Goal: Task Accomplishment & Management: Use online tool/utility

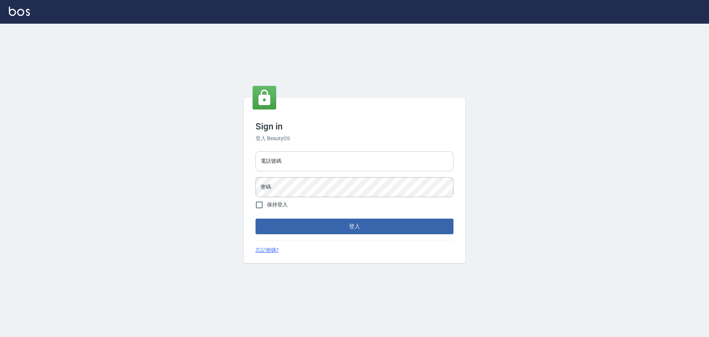
click at [301, 161] on input "電話號碼" at bounding box center [355, 161] width 198 height 20
type input "0989189977"
click at [256, 218] on button "登入" at bounding box center [355, 226] width 198 height 16
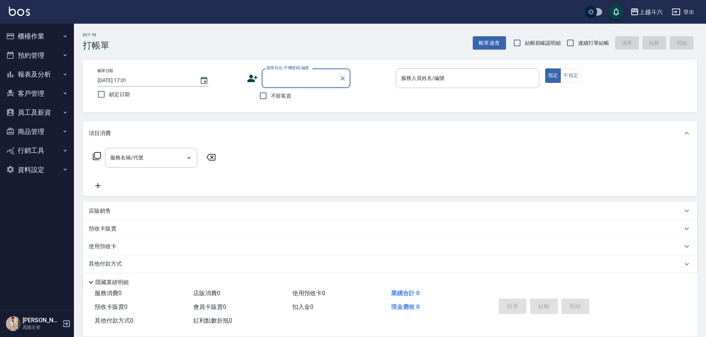
click at [283, 91] on label "不留客資" at bounding box center [273, 96] width 36 height 16
click at [271, 91] on input "不留客資" at bounding box center [263, 96] width 16 height 16
checkbox input "true"
click at [604, 37] on label "連續打單結帳" at bounding box center [585, 43] width 47 height 16
click at [578, 37] on input "連續打單結帳" at bounding box center [570, 43] width 16 height 16
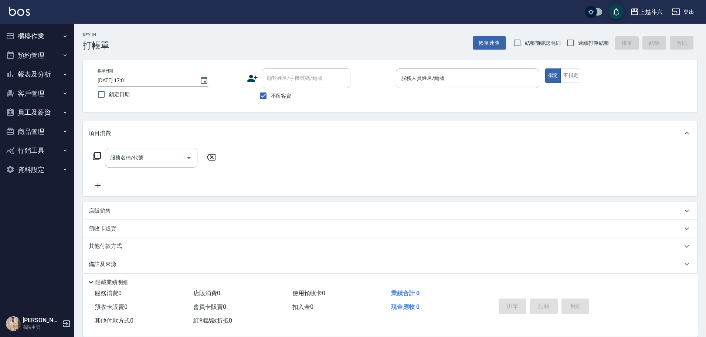
checkbox input "true"
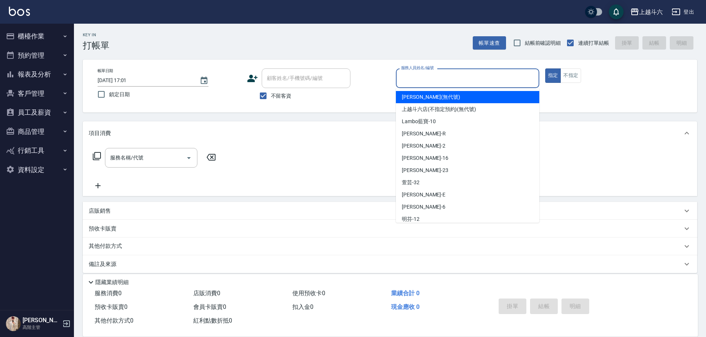
click at [487, 73] on input "服務人員姓名/編號" at bounding box center [467, 78] width 137 height 13
type input "[PERSON_NAME]"
type button "true"
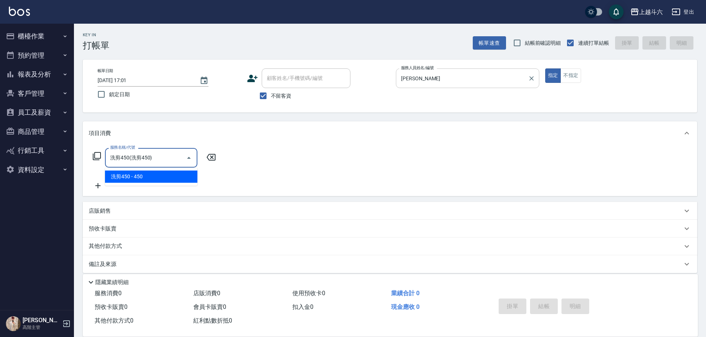
type input "洗剪450"
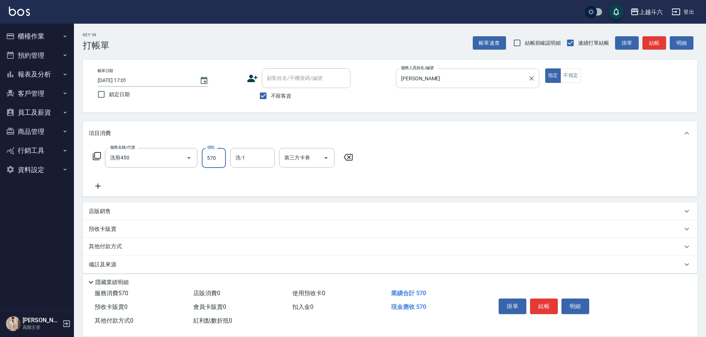
type input "570"
type input "[PERSON_NAME]-23"
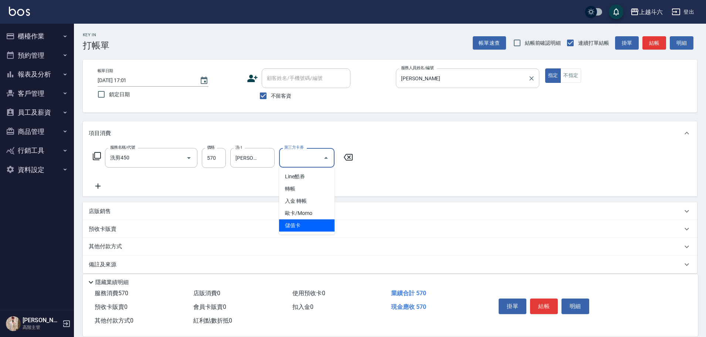
type input "儲值卡"
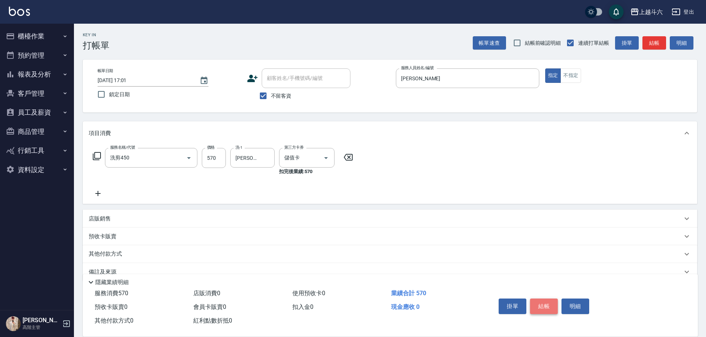
click at [548, 303] on button "結帳" at bounding box center [544, 306] width 28 height 16
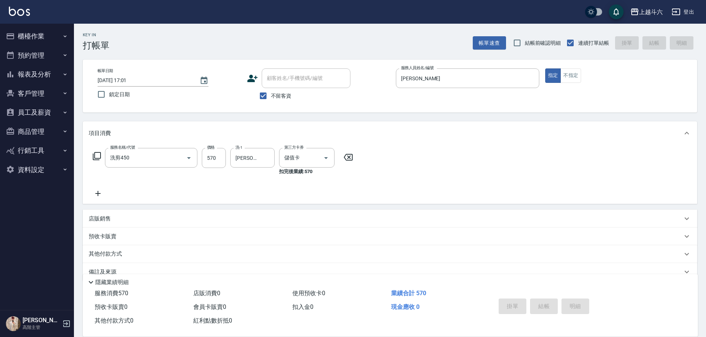
type input "[DATE] 17:02"
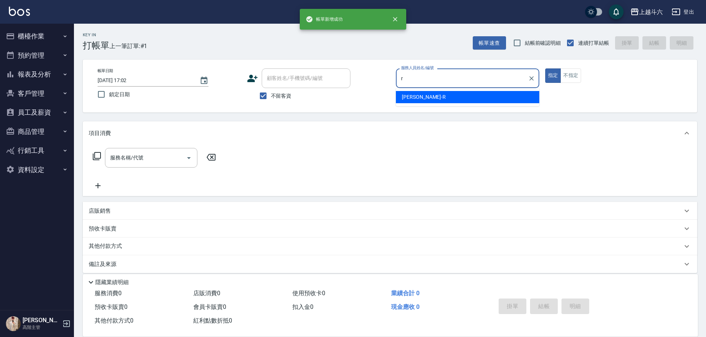
type input "[PERSON_NAME]"
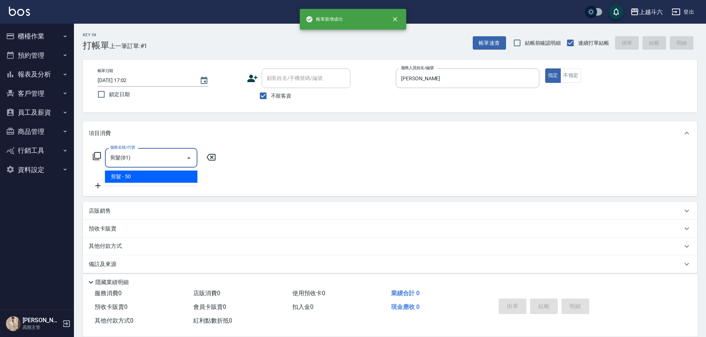
type input "剪髮(B1)"
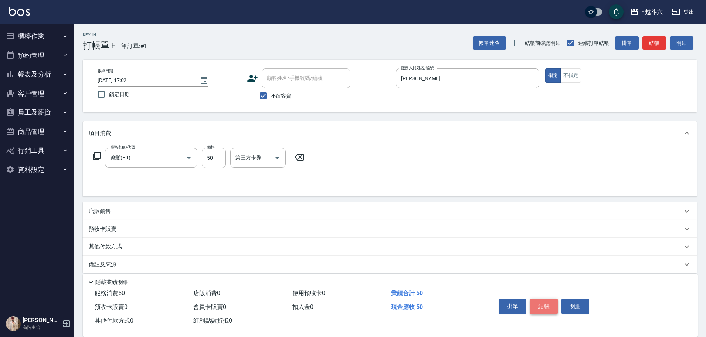
click at [548, 303] on button "結帳" at bounding box center [544, 306] width 28 height 16
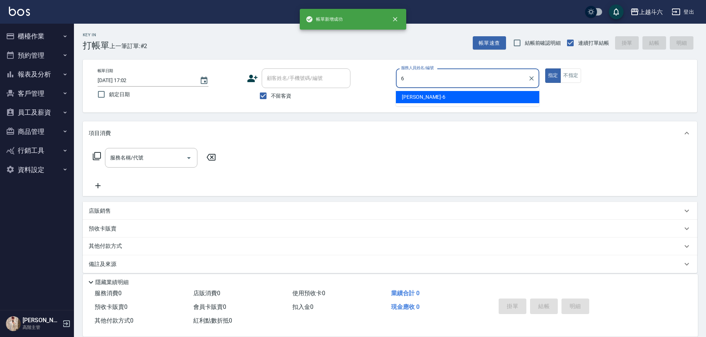
type input "[PERSON_NAME]-6"
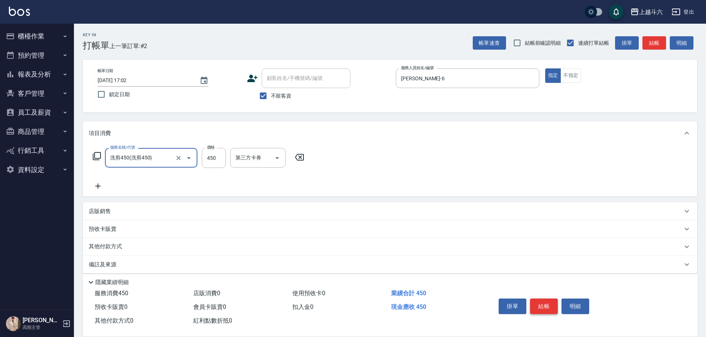
type input "洗剪450"
type input "60"
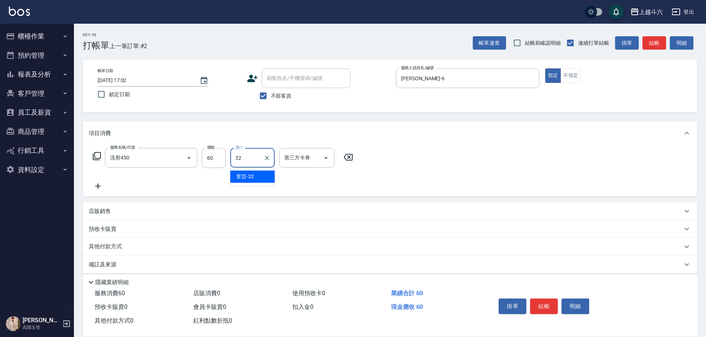
type input "萱芸-32"
click at [311, 150] on div "第三方卡券" at bounding box center [306, 158] width 55 height 20
type input "600"
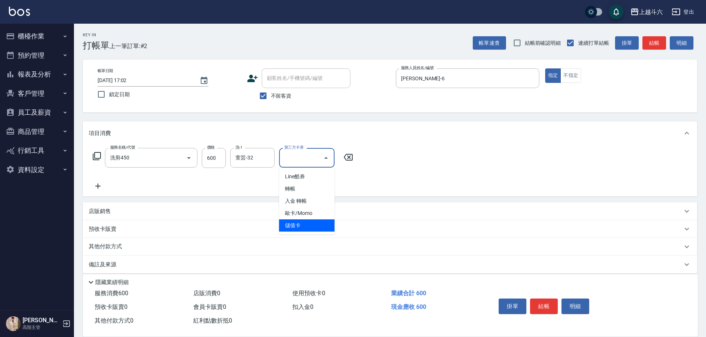
click at [303, 223] on span "儲值卡" at bounding box center [306, 225] width 55 height 12
type input "儲值卡"
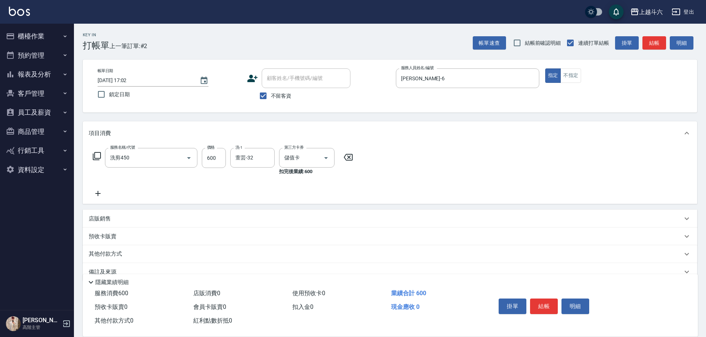
click at [96, 191] on icon at bounding box center [98, 193] width 18 height 9
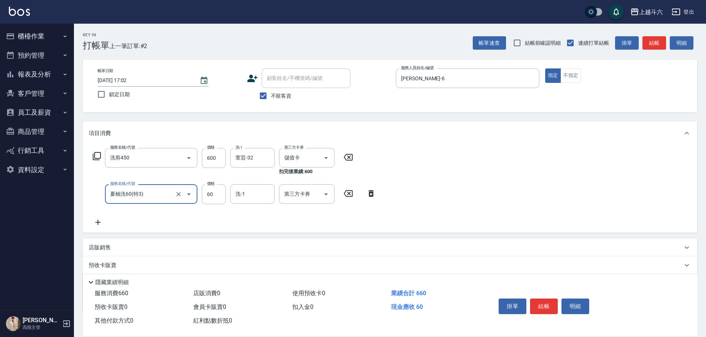
type input "夏柚洗60(特3)"
type input "6"
type input "萱芸-32"
click at [314, 193] on input "第三方卡券" at bounding box center [301, 193] width 38 height 13
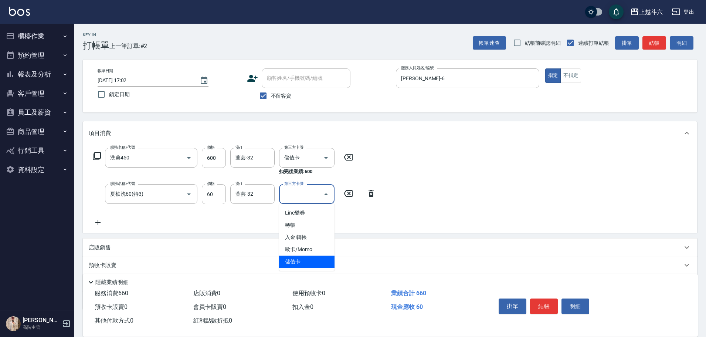
click at [307, 260] on span "儲值卡" at bounding box center [306, 261] width 55 height 12
type input "儲值卡"
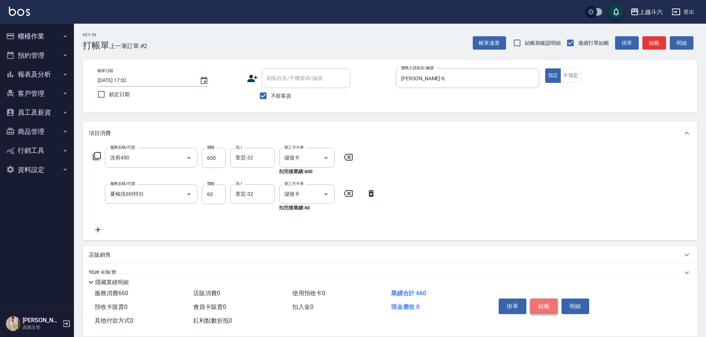
click at [540, 301] on button "結帳" at bounding box center [544, 306] width 28 height 16
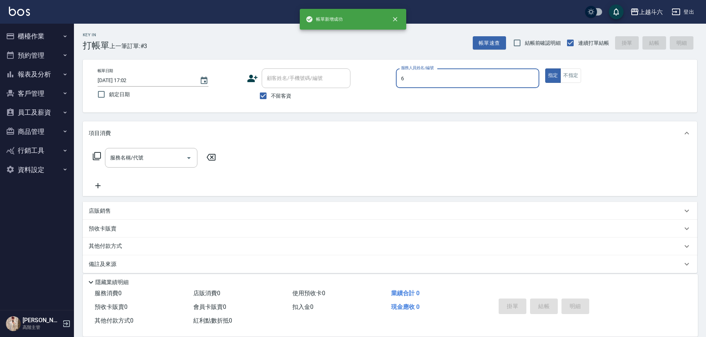
type input "[PERSON_NAME]-6"
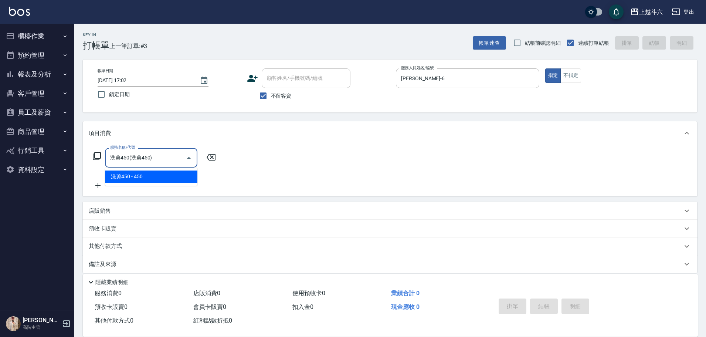
type input "洗剪450"
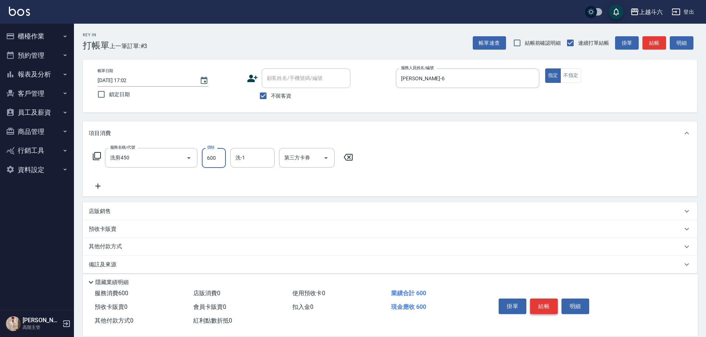
type input "600"
type input "[PERSON_NAME]-23"
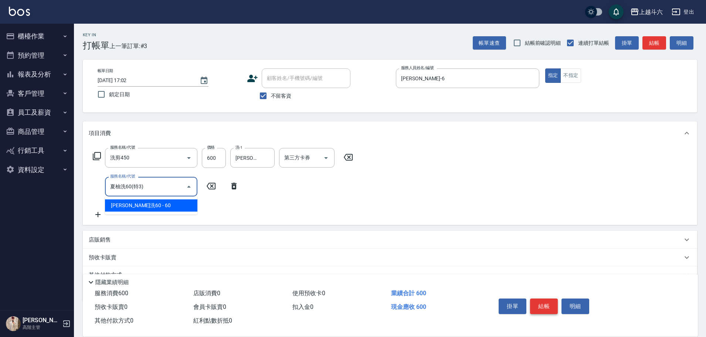
type input "夏柚洗60(特3)"
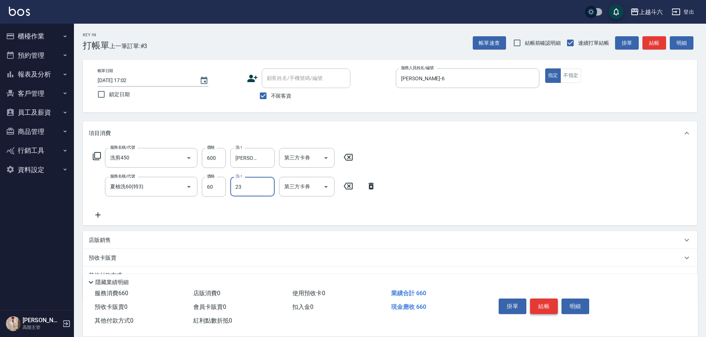
type input "[PERSON_NAME]-23"
click at [551, 298] on button "結帳" at bounding box center [544, 306] width 28 height 16
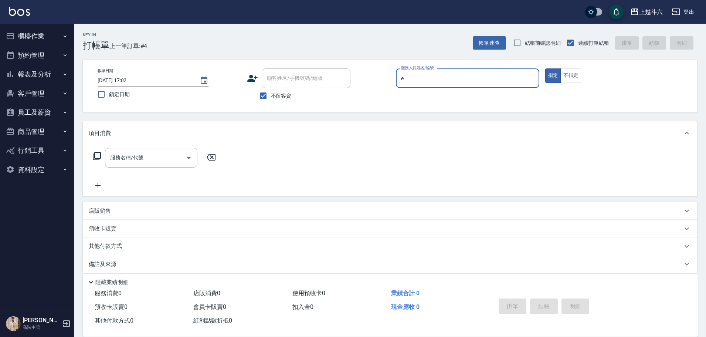
type input "[PERSON_NAME]"
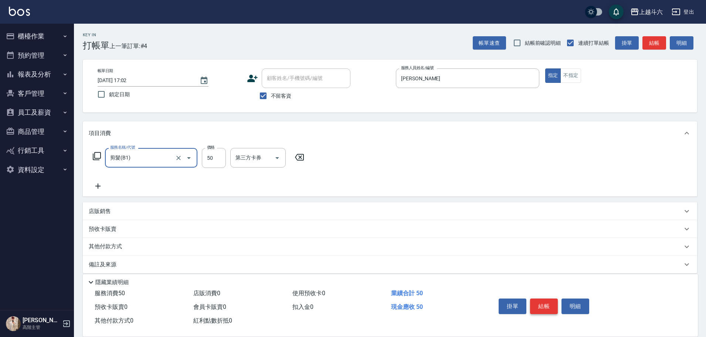
type input "剪髮(B1)"
type input "250"
click at [551, 298] on button "結帳" at bounding box center [544, 306] width 28 height 16
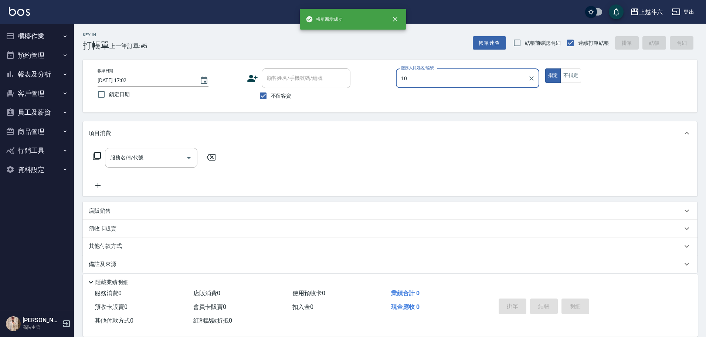
type input "Lambo藍寶-10"
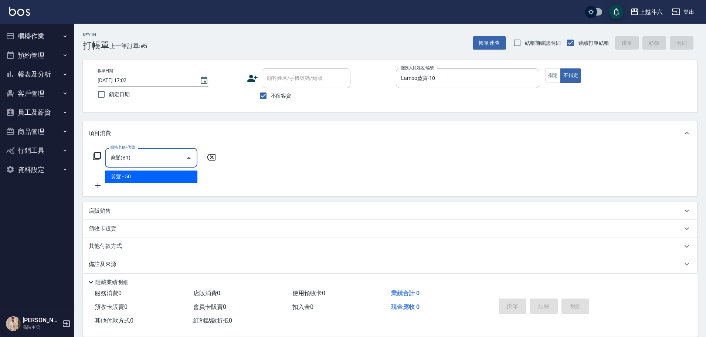
type input "剪髮(B1)"
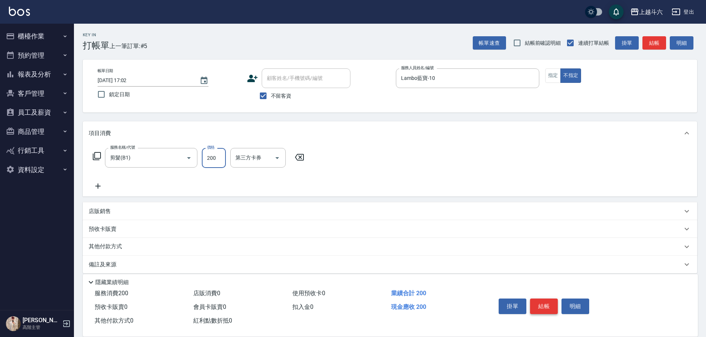
type input "200"
click at [541, 298] on button "結帳" at bounding box center [544, 306] width 28 height 16
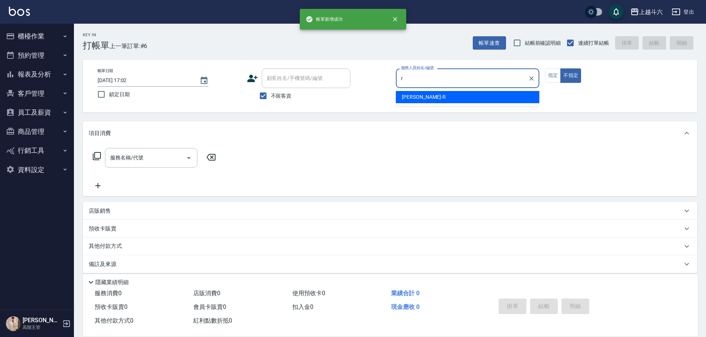
type input "r"
type button "false"
type input "[PERSON_NAME]"
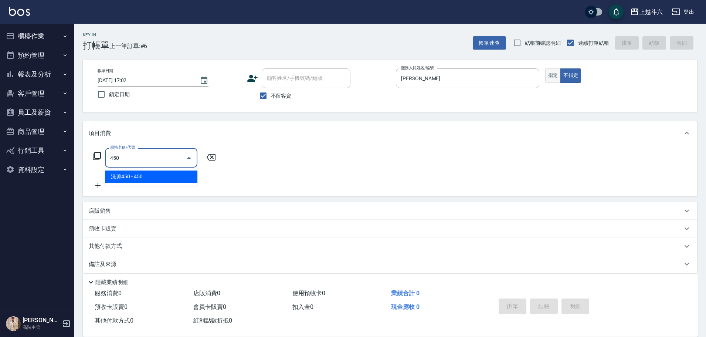
type input "450"
click at [557, 74] on button "指定" at bounding box center [553, 75] width 16 height 14
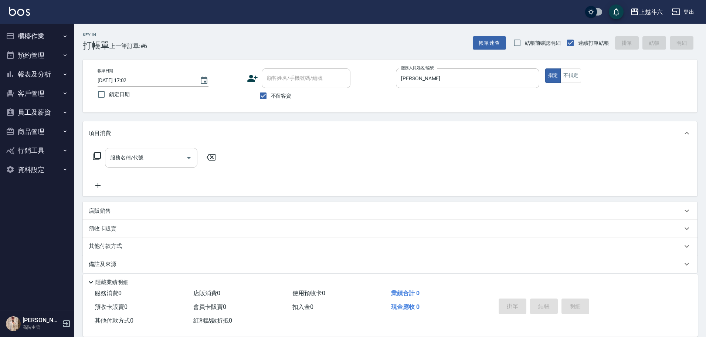
click at [126, 163] on input "服務名稱/代號" at bounding box center [145, 157] width 75 height 13
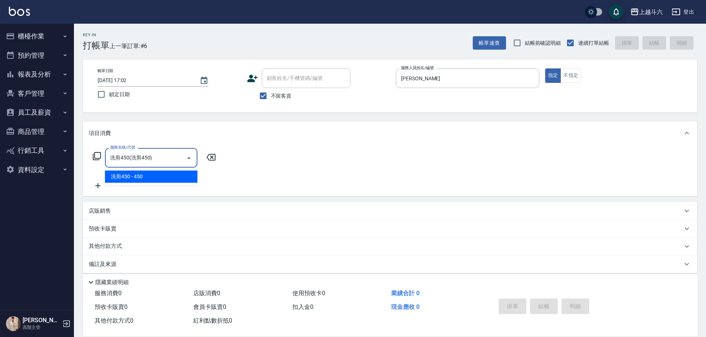
type input "洗剪450"
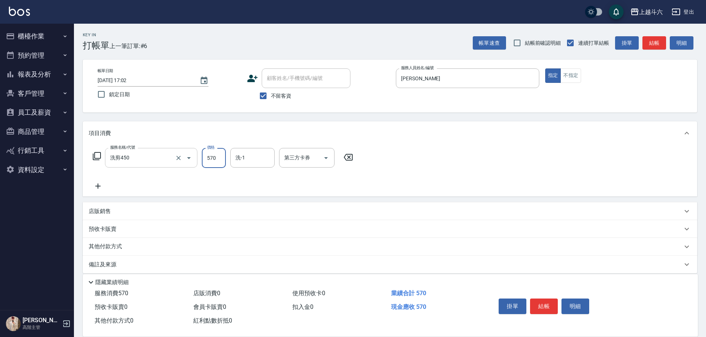
type input "570"
type input "[PERSON_NAME]-23"
click at [543, 302] on button "結帳" at bounding box center [544, 306] width 28 height 16
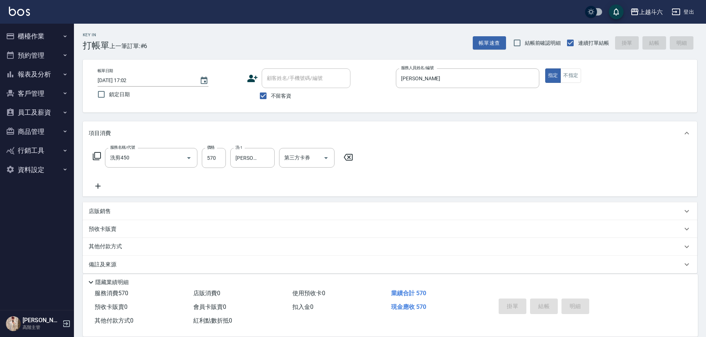
type input "[DATE] 17:03"
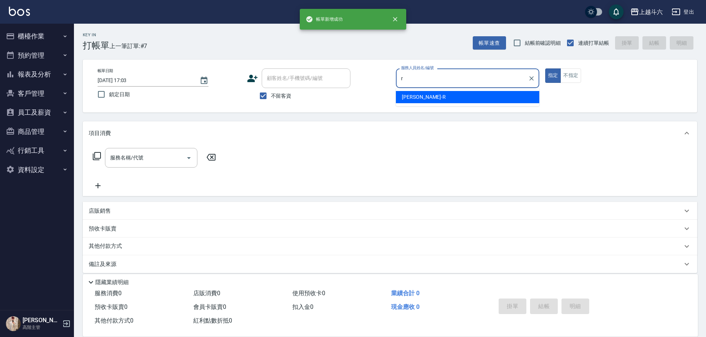
type input "[PERSON_NAME]"
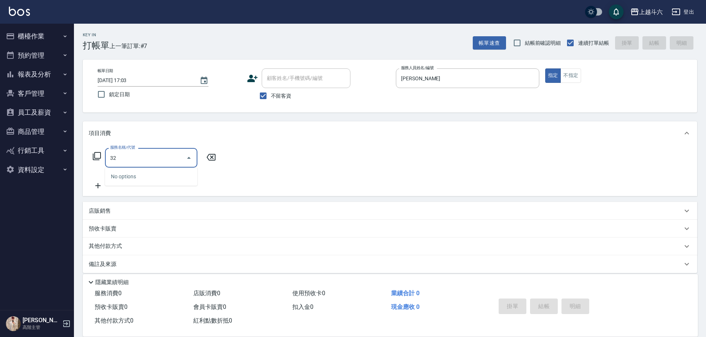
type input "3"
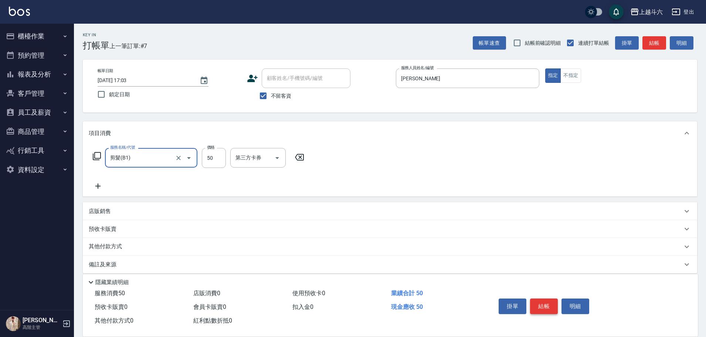
type input "剪髮(B1)"
type input "320"
click at [543, 302] on button "結帳" at bounding box center [544, 306] width 28 height 16
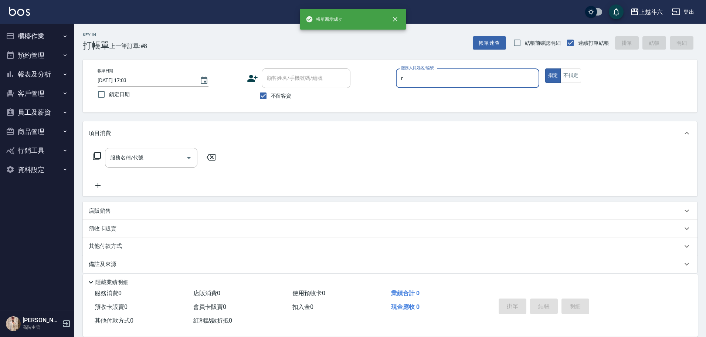
type input "[PERSON_NAME]"
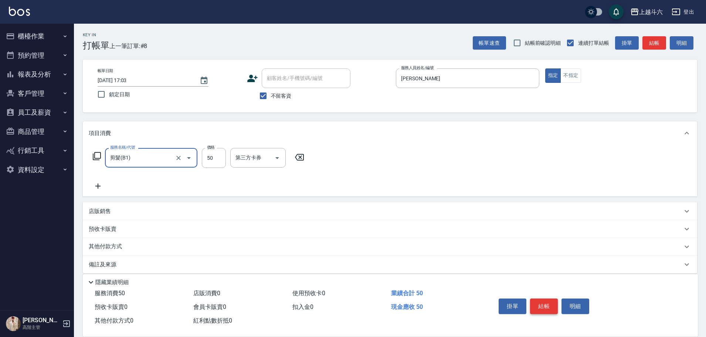
type input "剪髮(B1)"
click at [543, 302] on button "結帳" at bounding box center [544, 306] width 28 height 16
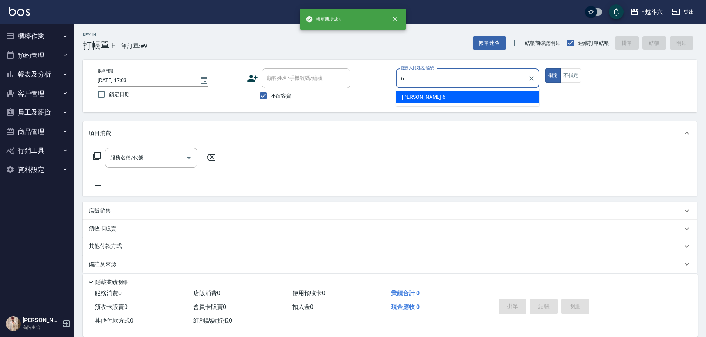
type input "[PERSON_NAME]-6"
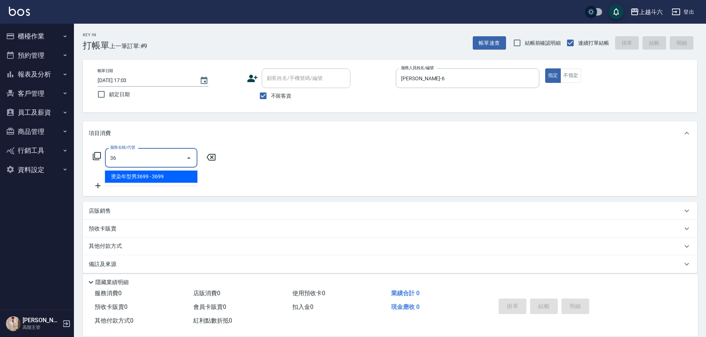
type input "3"
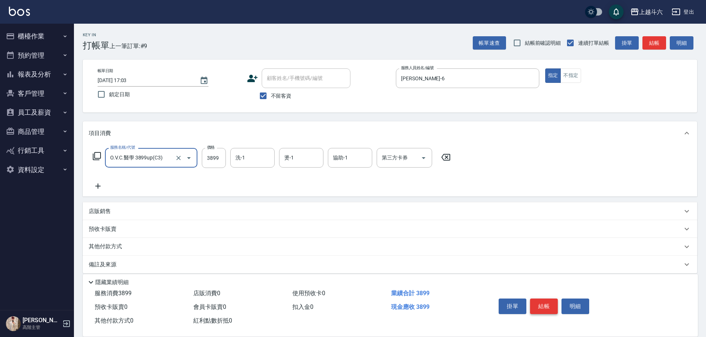
type input "O.V.C.醫學 3899up(C3)"
type input "4300"
type input "萱芸-32"
type input "[PERSON_NAME]-6"
type input "萱芸-32"
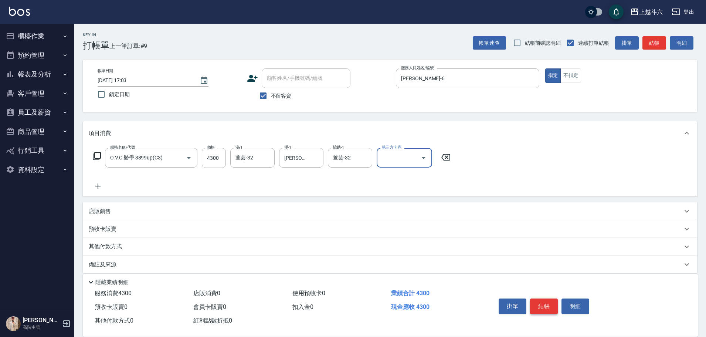
click at [539, 301] on button "結帳" at bounding box center [544, 306] width 28 height 16
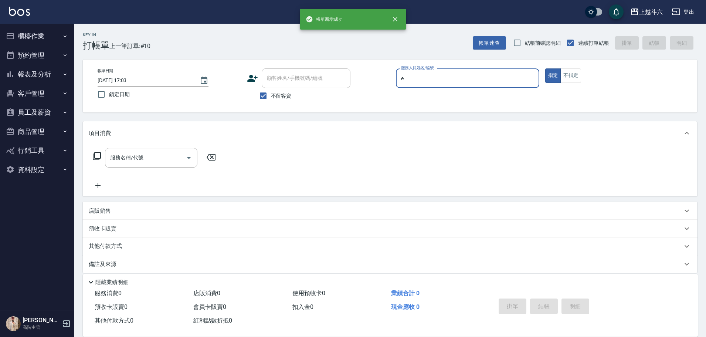
type input "[PERSON_NAME]"
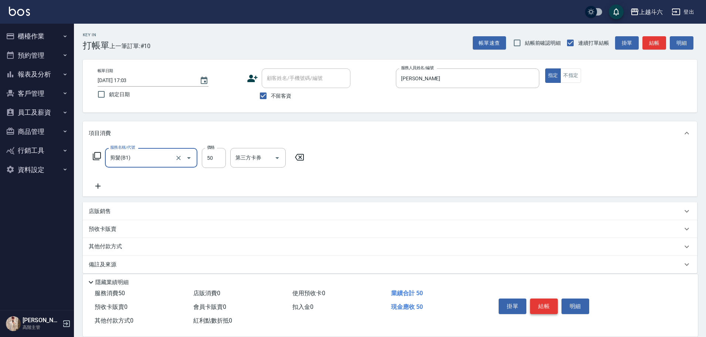
type input "剪髮(B1)"
type input "250"
click at [539, 301] on button "結帳" at bounding box center [544, 306] width 28 height 16
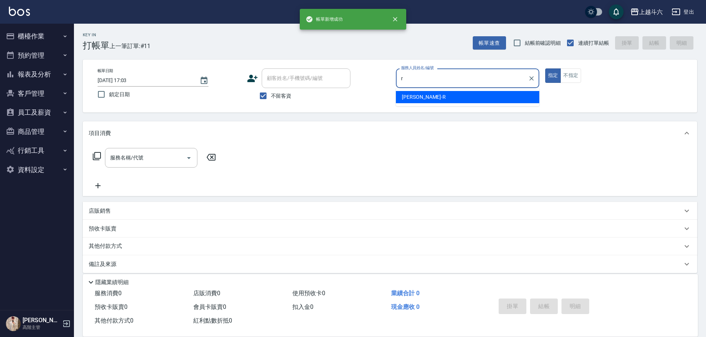
type input "[PERSON_NAME]"
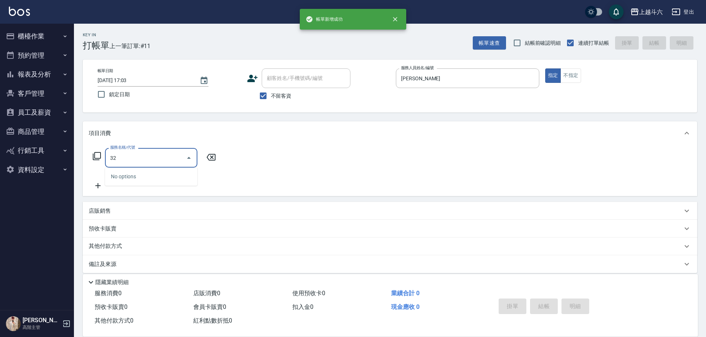
type input "3"
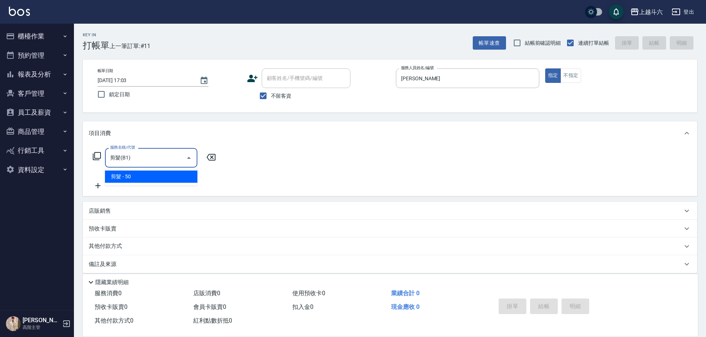
type input "剪髮(B1)"
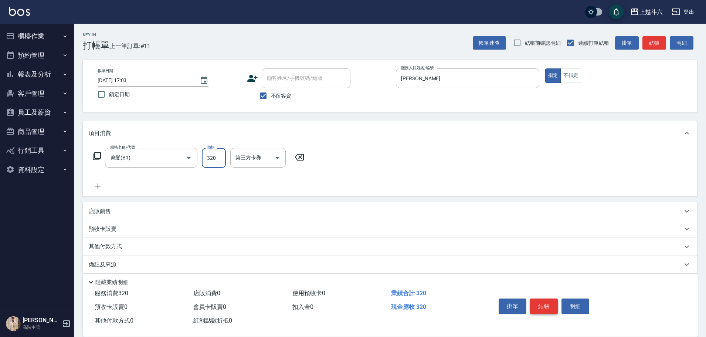
type input "320"
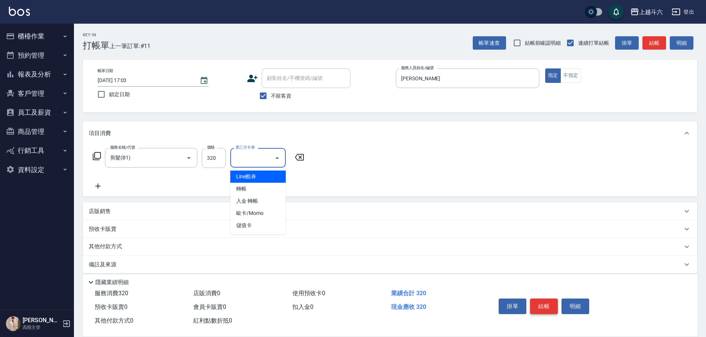
type input "儲值卡"
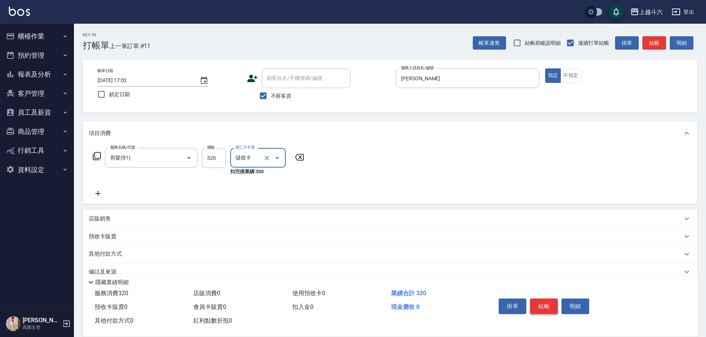
click at [539, 301] on button "結帳" at bounding box center [544, 306] width 28 height 16
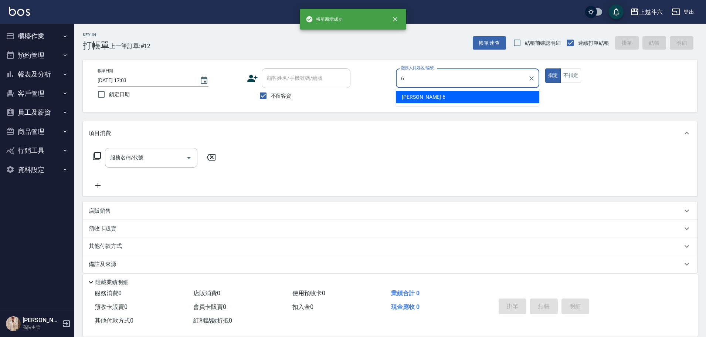
type input "[PERSON_NAME]-6"
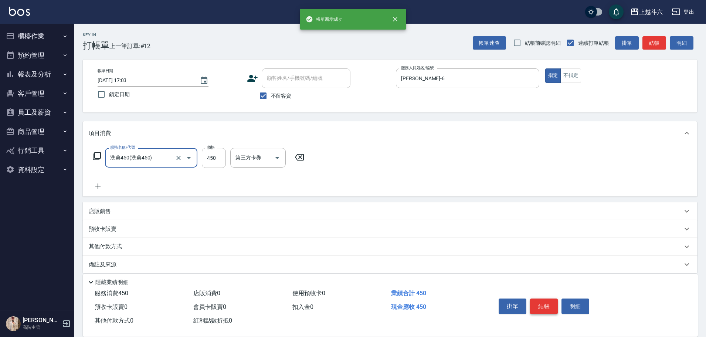
type input "洗剪450"
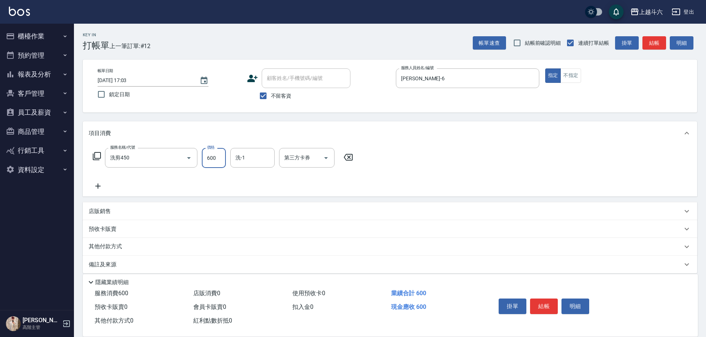
type input "600"
type input "萱芸-32"
click at [546, 306] on button "結帳" at bounding box center [544, 306] width 28 height 16
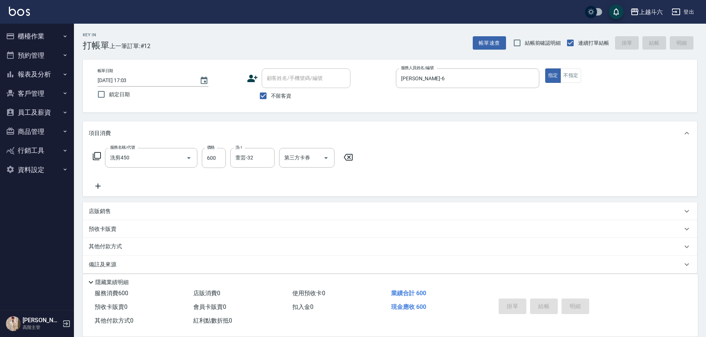
type input "[DATE] 17:04"
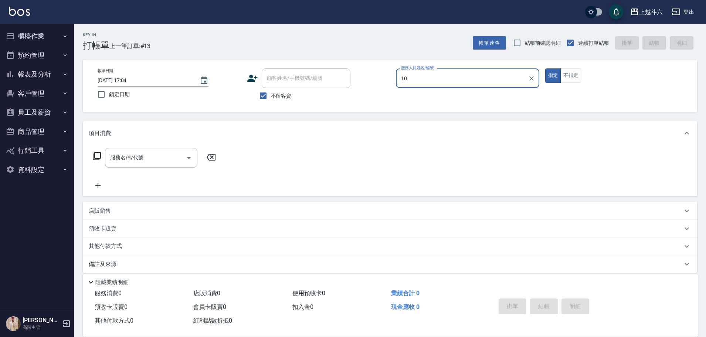
type input "Lambo藍寶-10"
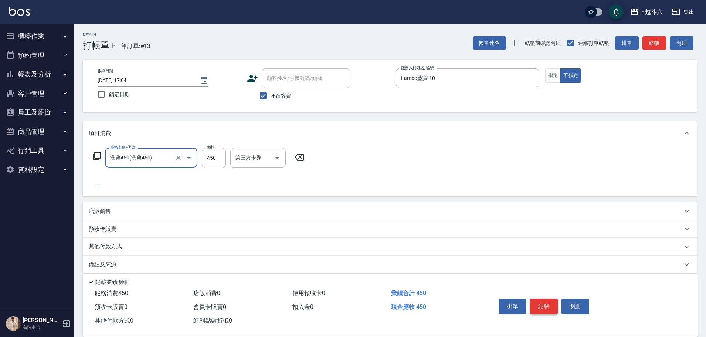
type input "洗剪450"
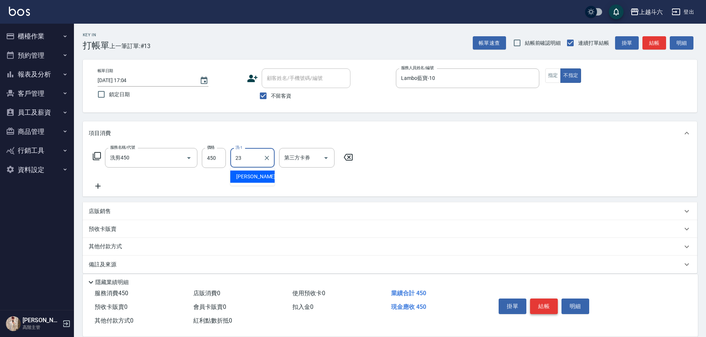
type input "[PERSON_NAME]-23"
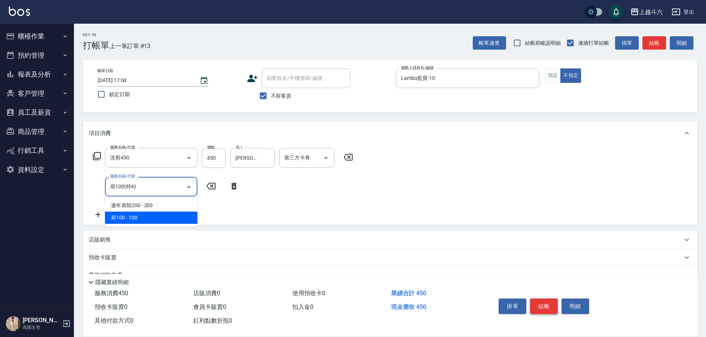
type input "肩100(特6)"
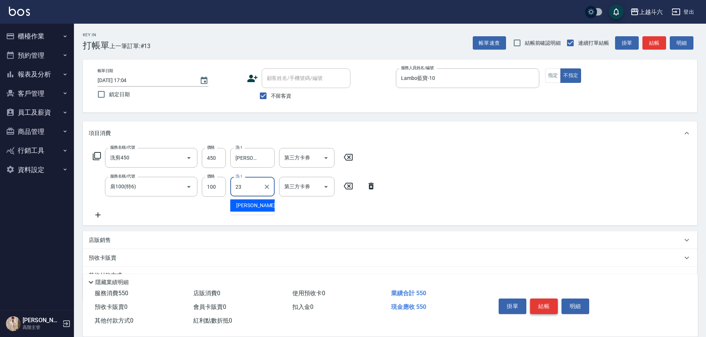
type input "[PERSON_NAME]-23"
click at [546, 306] on button "結帳" at bounding box center [544, 306] width 28 height 16
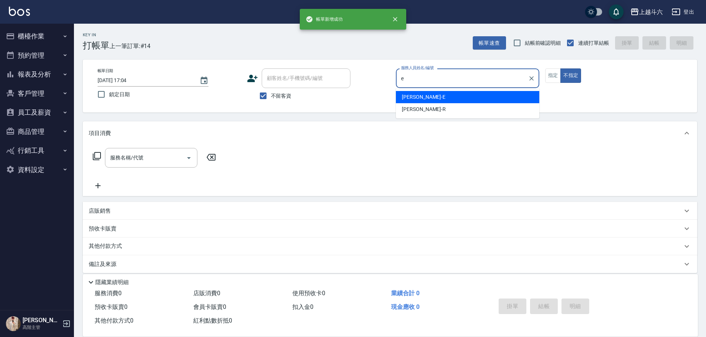
type input "[PERSON_NAME]"
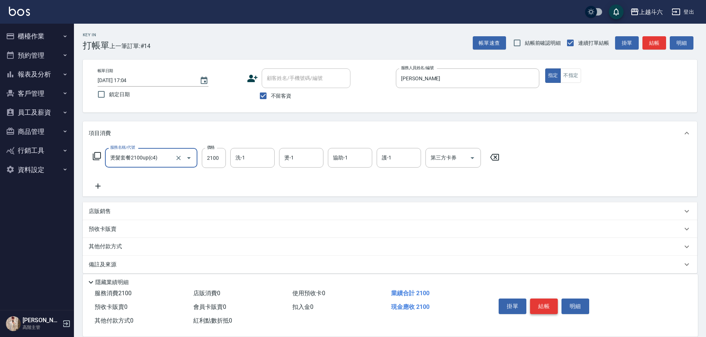
type input "燙髮套餐2100up(c4)"
type input "萱芸-32"
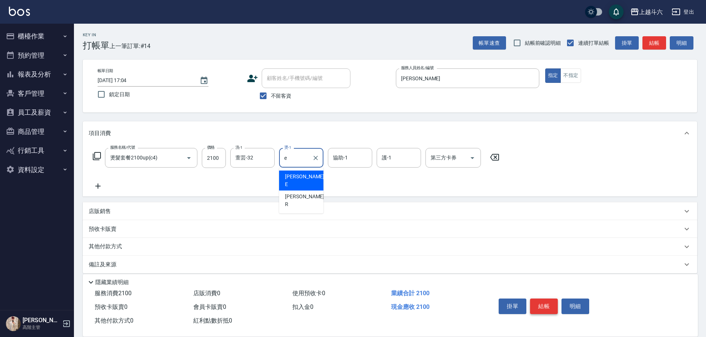
type input "[PERSON_NAME]"
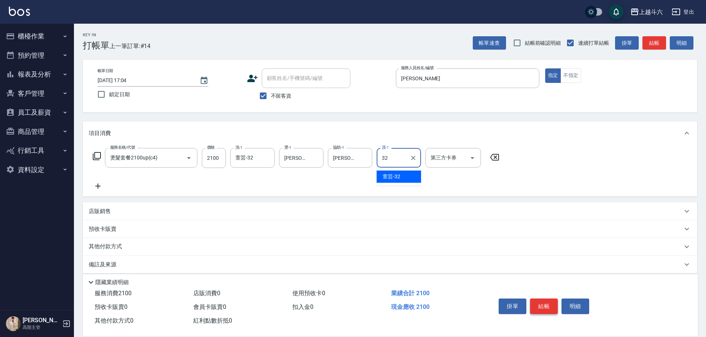
type input "萱芸-32"
click at [546, 306] on button "結帳" at bounding box center [544, 306] width 28 height 16
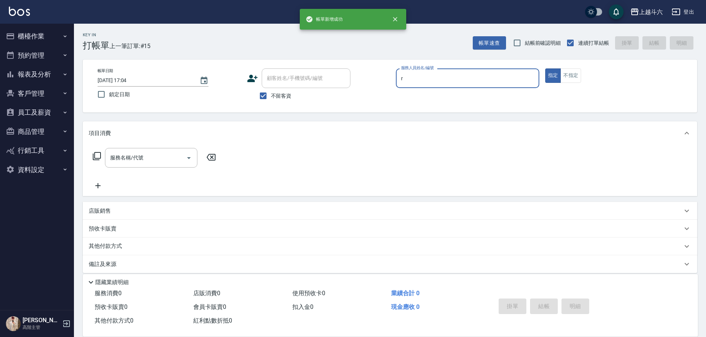
type input "[PERSON_NAME]"
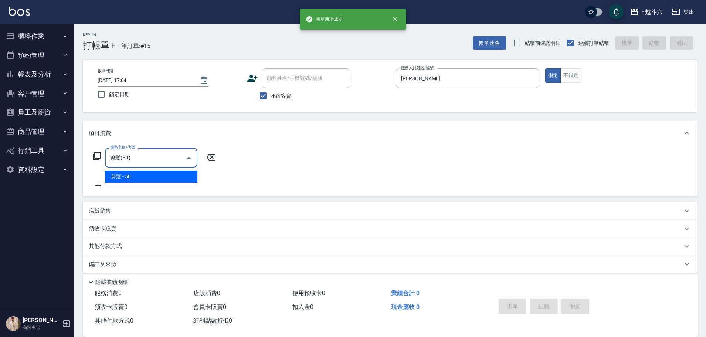
type input "剪髮(B1)"
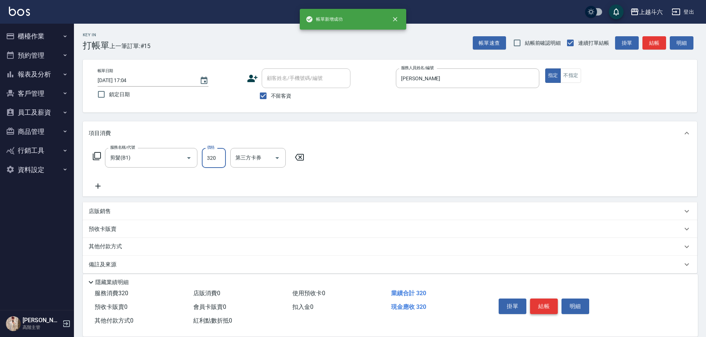
type input "320"
click at [546, 306] on button "結帳" at bounding box center [544, 306] width 28 height 16
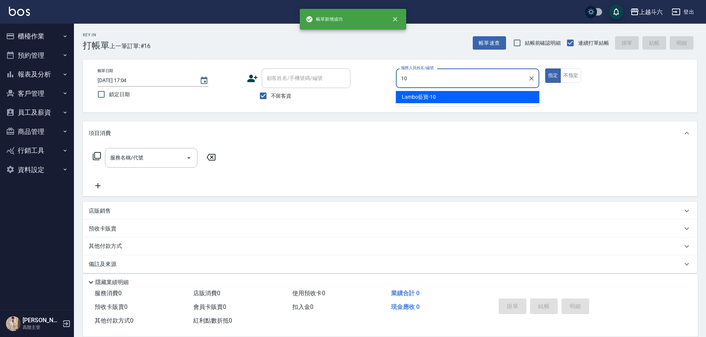
type input "Lambo藍寶-10"
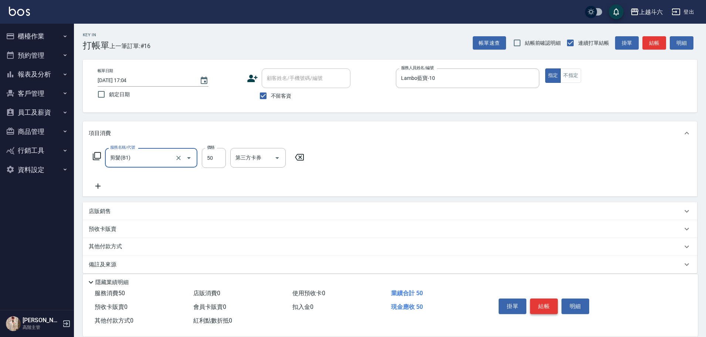
type input "剪髮(B1)"
type input "300"
click at [546, 306] on button "結帳" at bounding box center [544, 306] width 28 height 16
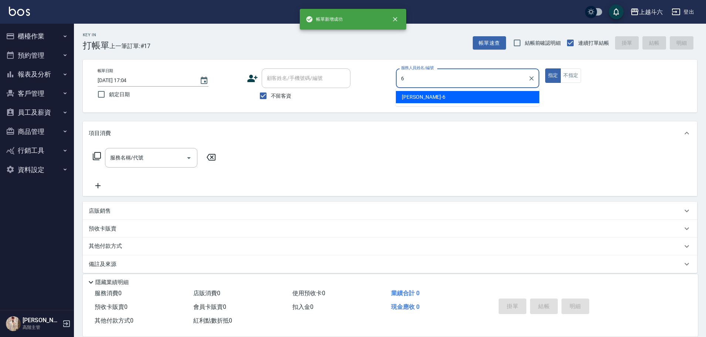
type input "[PERSON_NAME]-6"
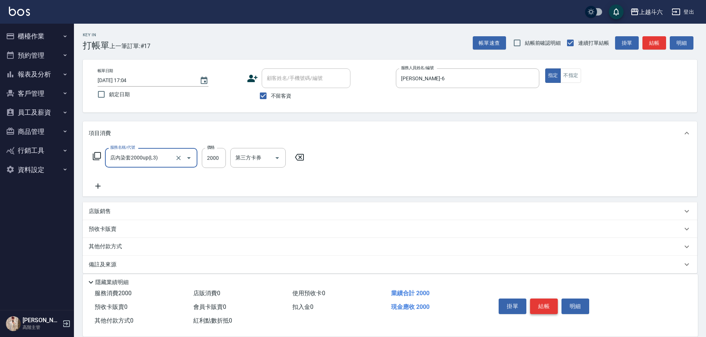
type input "店內染套2000up(L3)"
type input "2700"
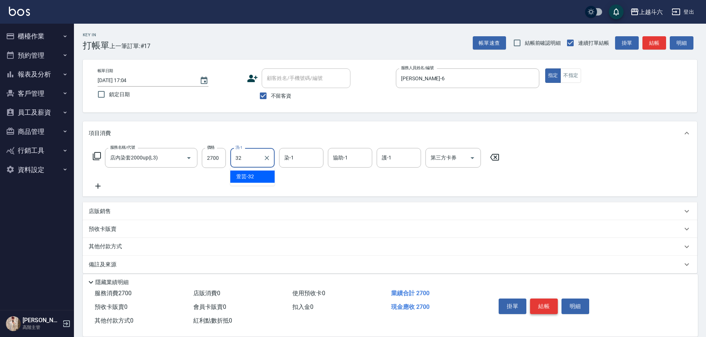
type input "萱芸-32"
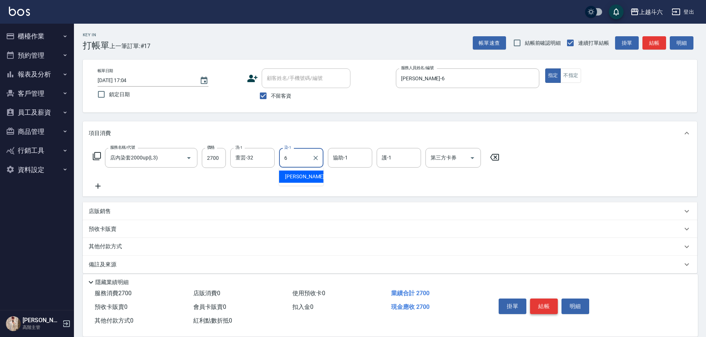
type input "[PERSON_NAME]-6"
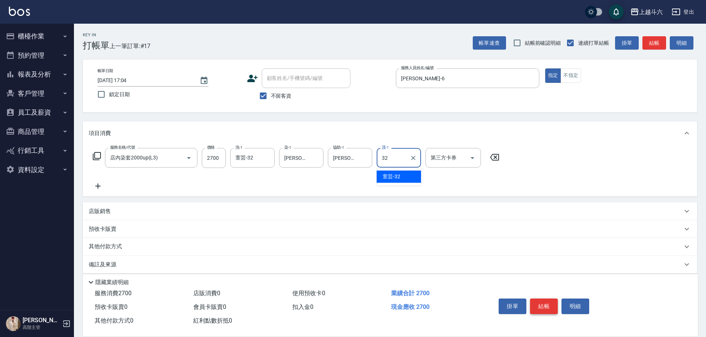
type input "萱芸-32"
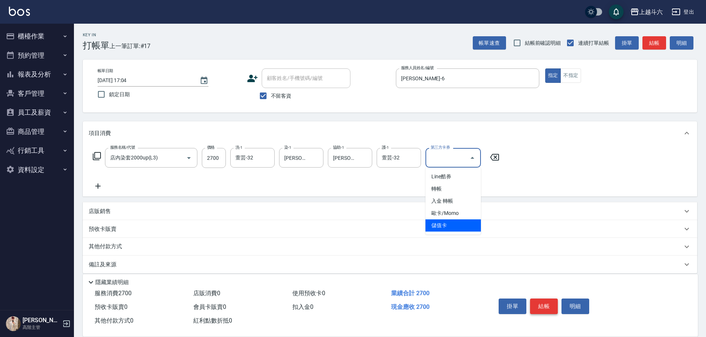
type input "儲值卡"
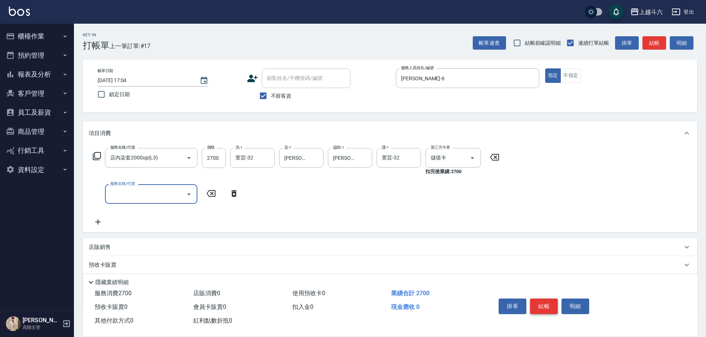
type input "ㄍ"
type input "儲值3000(G1)"
type input "57"
click at [550, 303] on button "結帳" at bounding box center [544, 306] width 28 height 16
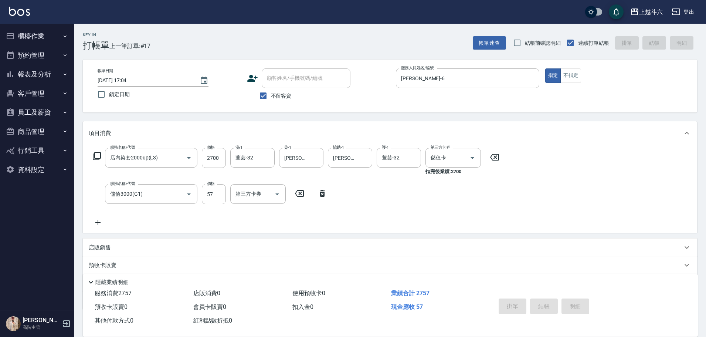
type input "[DATE] 17:05"
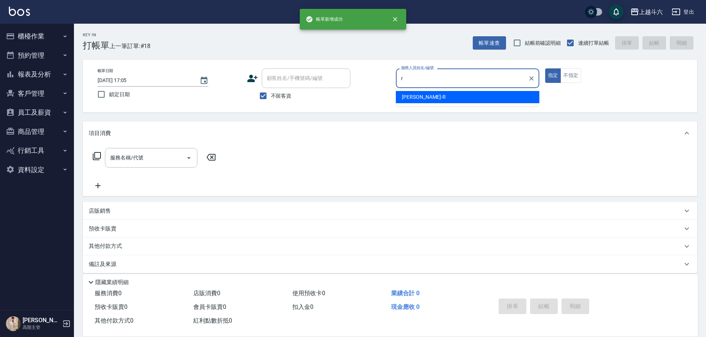
type input "[PERSON_NAME]"
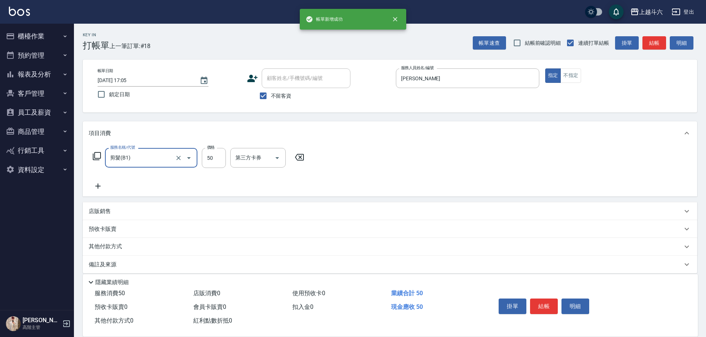
type input "剪髮(B1)"
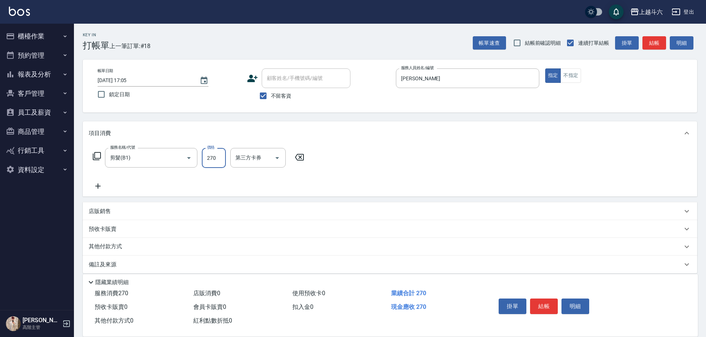
type input "270"
click at [550, 303] on button "結帳" at bounding box center [544, 306] width 28 height 16
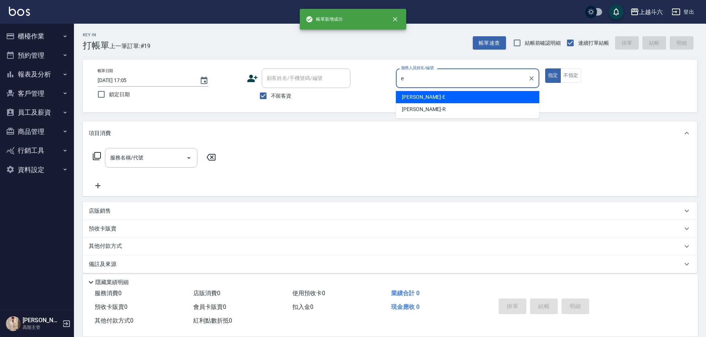
type input "[PERSON_NAME]"
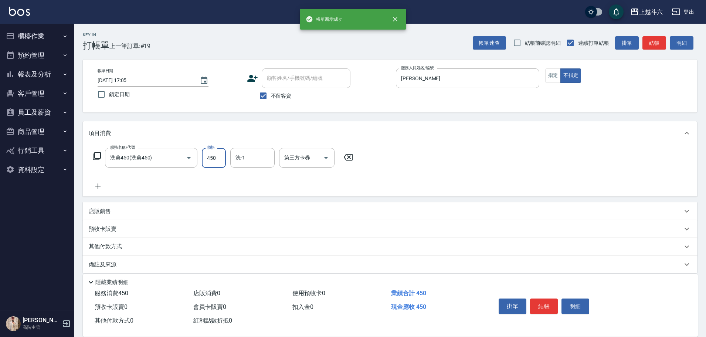
type input "洗剪450"
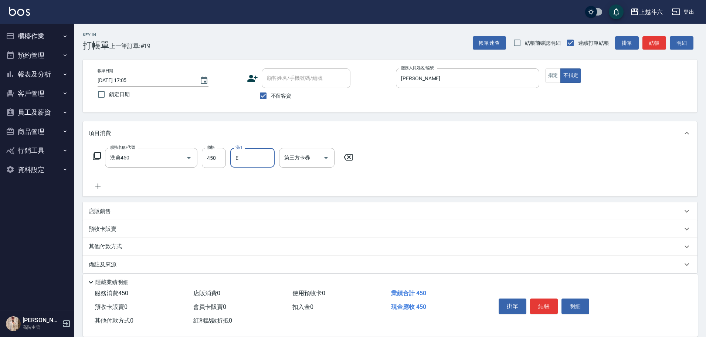
type input "[PERSON_NAME]"
click at [550, 303] on button "結帳" at bounding box center [544, 306] width 28 height 16
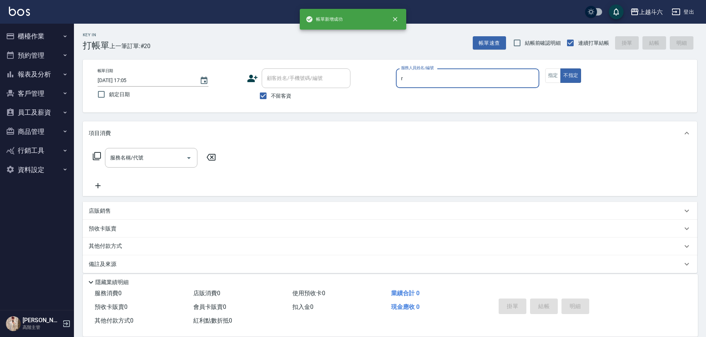
type input "[PERSON_NAME]"
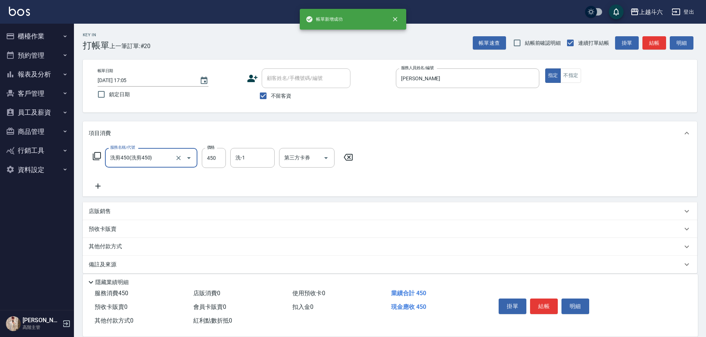
type input "洗剪450"
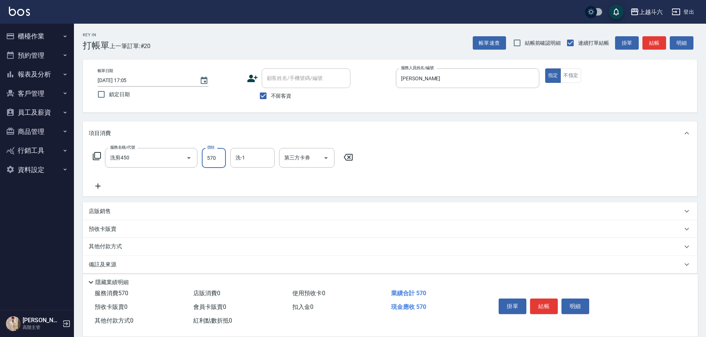
type input "570"
type input "萱芸-32"
click at [550, 303] on button "結帳" at bounding box center [544, 306] width 28 height 16
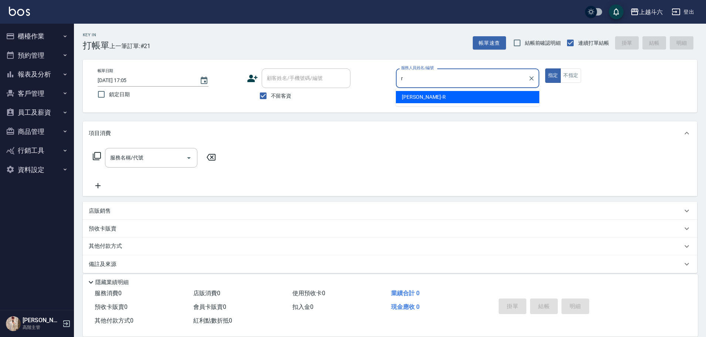
type input "[PERSON_NAME]"
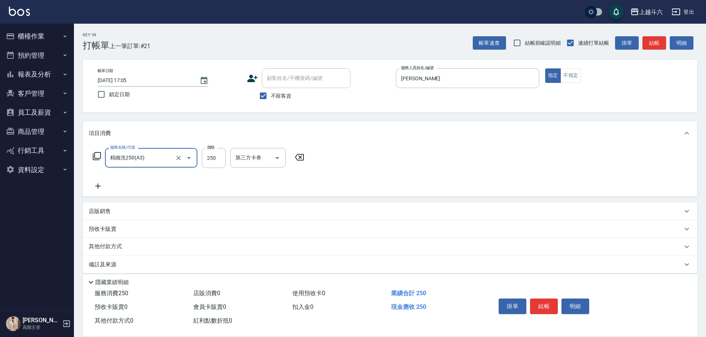
type input "精緻洗250(A3)"
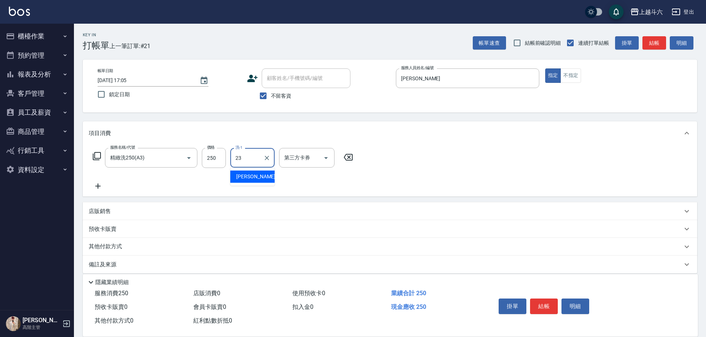
type input "[PERSON_NAME]-23"
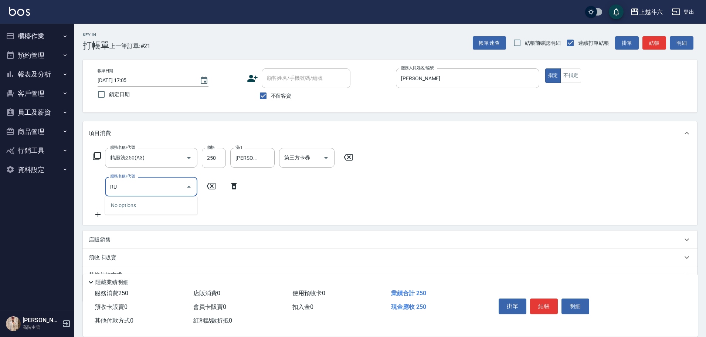
type input "R"
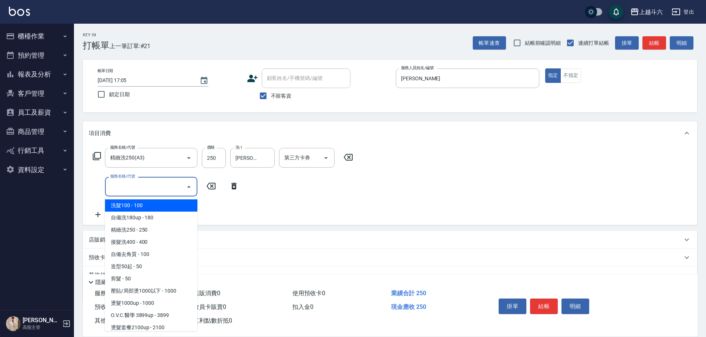
type input "C"
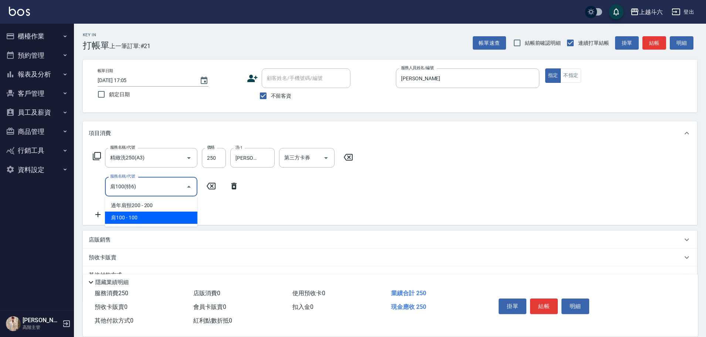
type input "肩100(特6)"
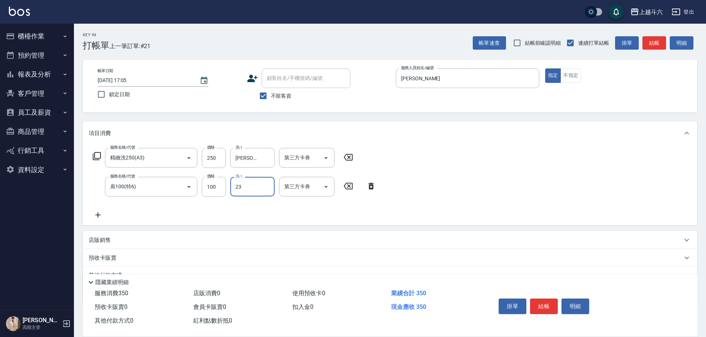
type input "[PERSON_NAME]-23"
click at [540, 303] on button "結帳" at bounding box center [544, 306] width 28 height 16
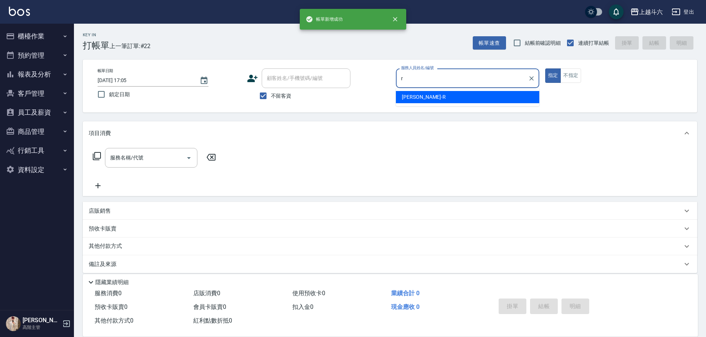
type input "[PERSON_NAME]"
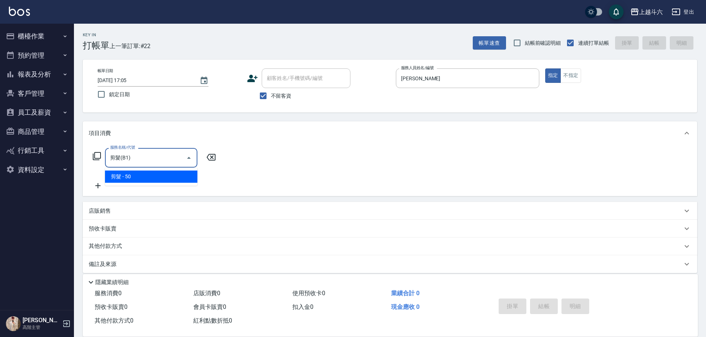
type input "剪髮(B1)"
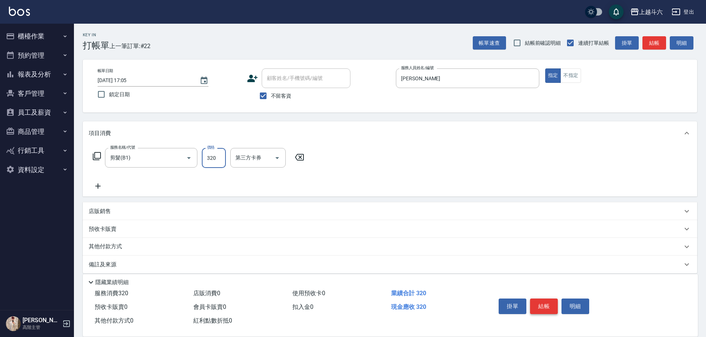
type input "320"
click at [548, 304] on button "結帳" at bounding box center [544, 306] width 28 height 16
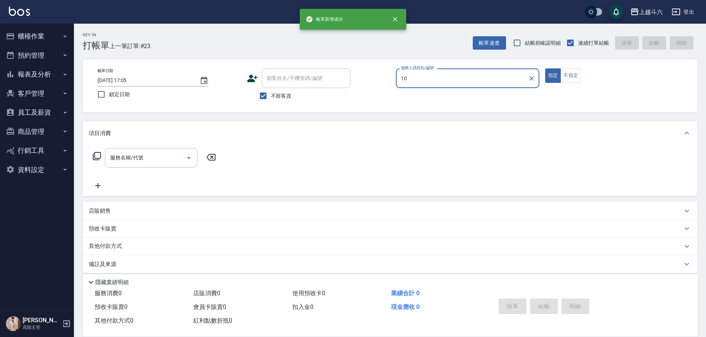
type input "Lambo藍寶-10"
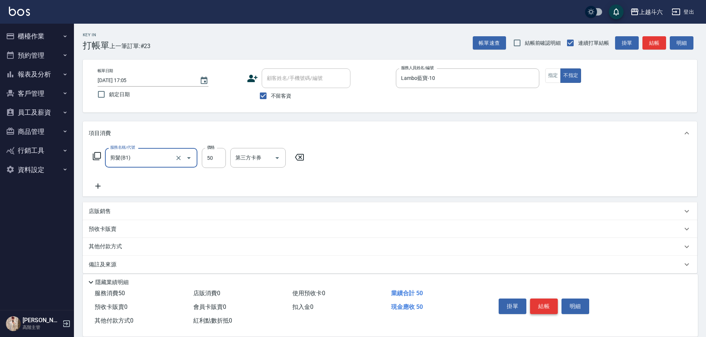
type input "剪髮(B1)"
type input "200"
click at [548, 304] on button "結帳" at bounding box center [544, 306] width 28 height 16
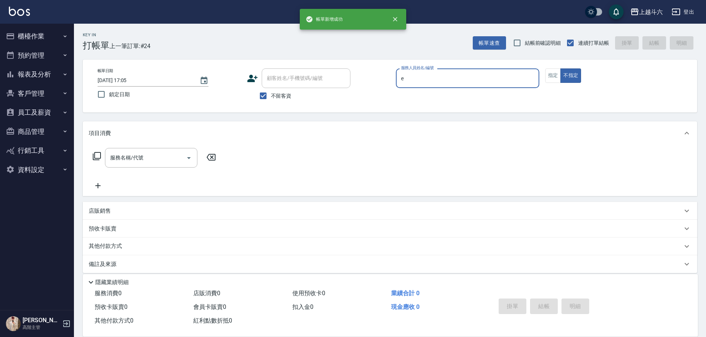
type input "[PERSON_NAME]"
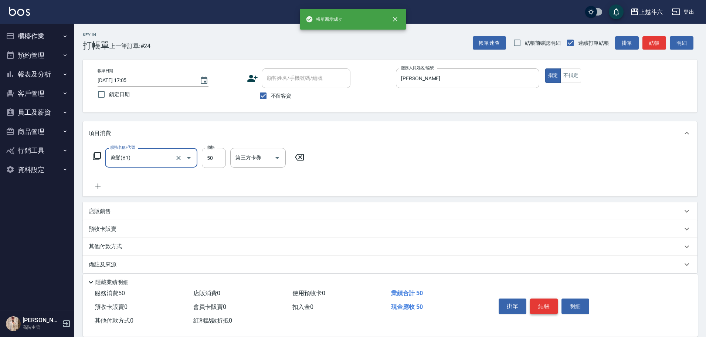
type input "剪髮(B1)"
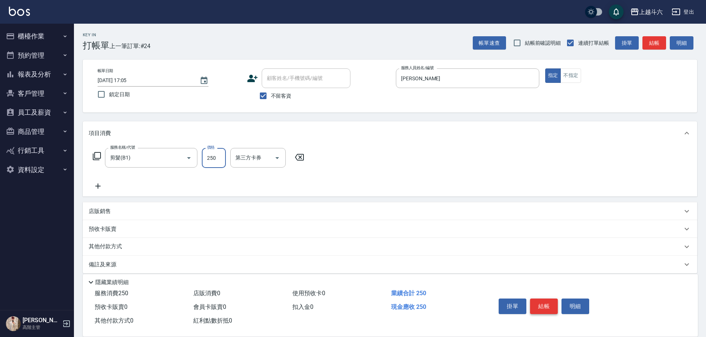
type input "250"
click at [548, 304] on button "結帳" at bounding box center [544, 306] width 28 height 16
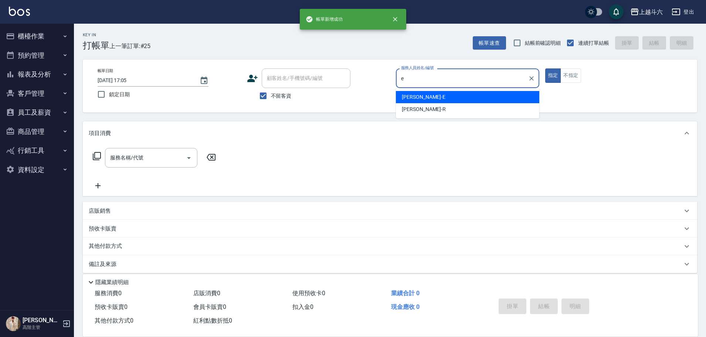
type input "[PERSON_NAME]"
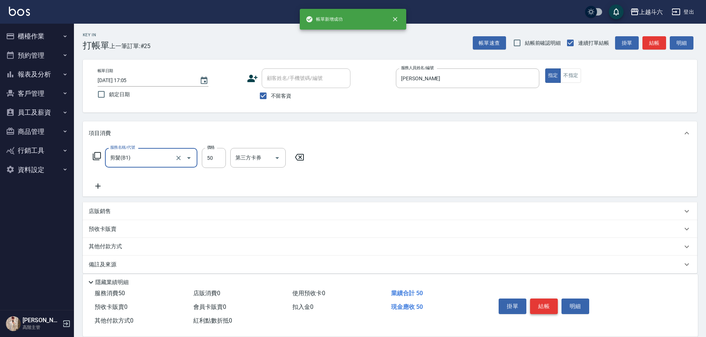
type input "剪髮(B1)"
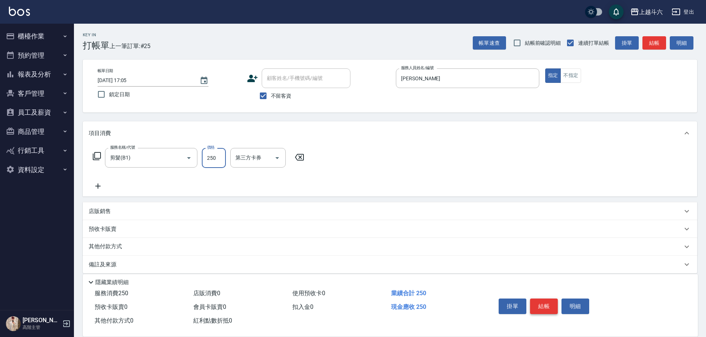
type input "250"
click at [548, 304] on button "結帳" at bounding box center [544, 306] width 28 height 16
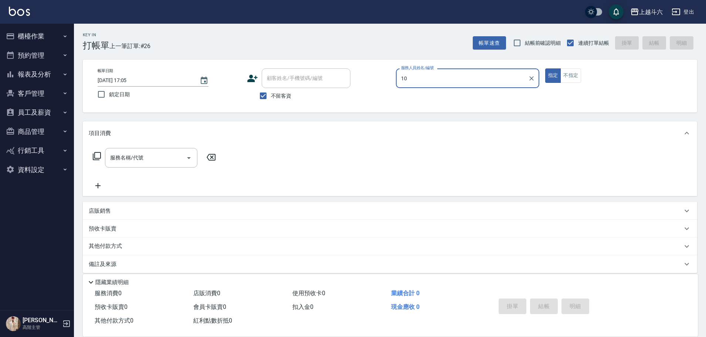
type input "Lambo藍寶-10"
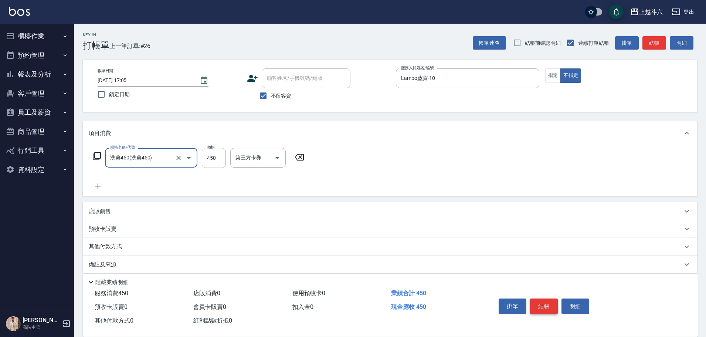
type input "洗剪450"
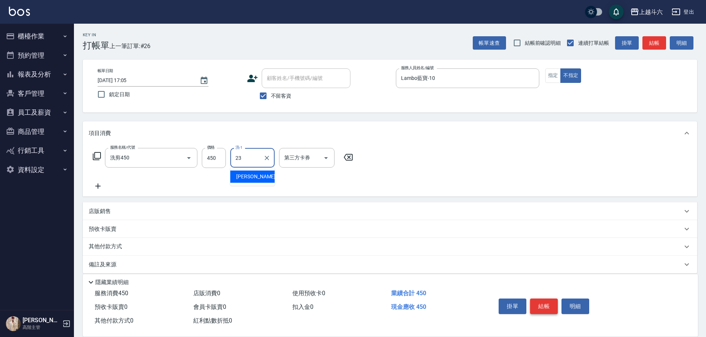
type input "[PERSON_NAME]-23"
click at [548, 304] on button "結帳" at bounding box center [544, 306] width 28 height 16
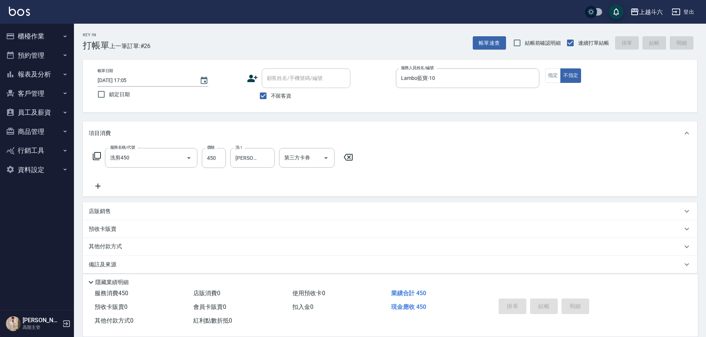
type input "[DATE] 17:06"
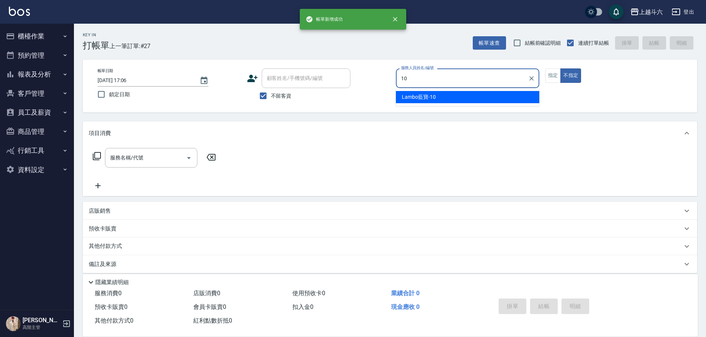
type input "Lambo藍寶-10"
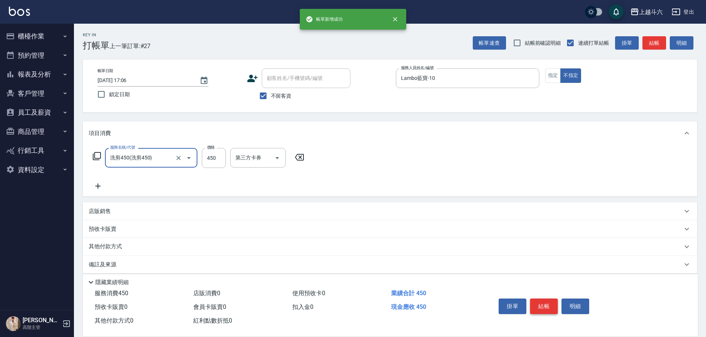
type input "洗剪450"
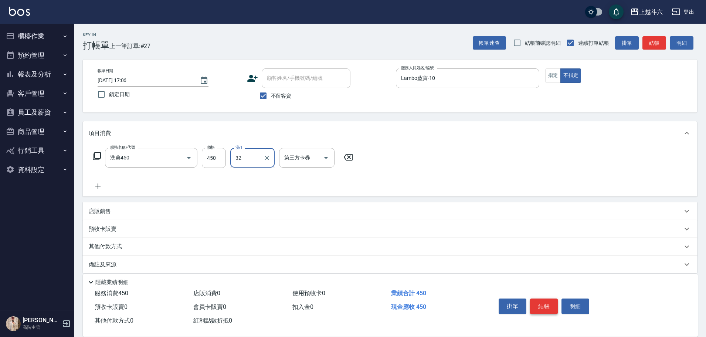
type input "萱芸-32"
click at [548, 304] on button "結帳" at bounding box center [544, 306] width 28 height 16
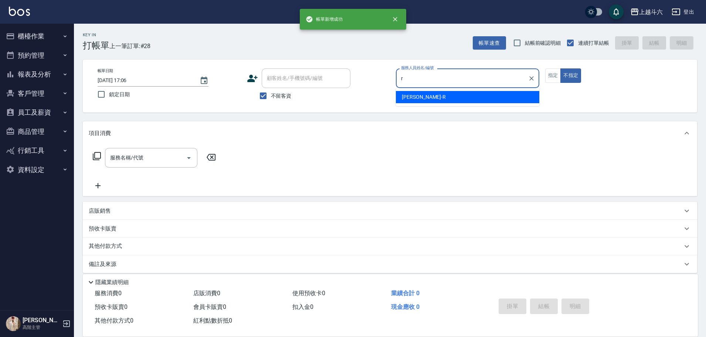
type input "[PERSON_NAME]"
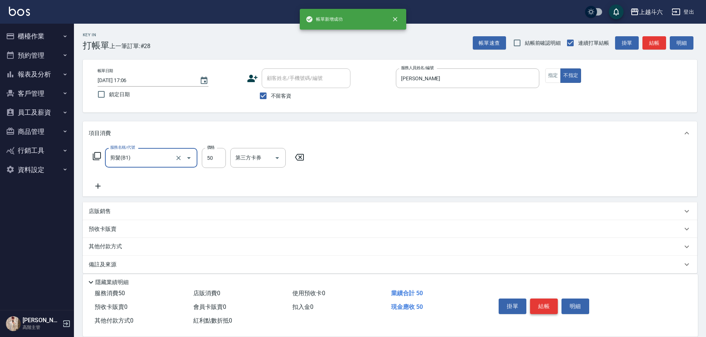
type input "剪髮(B1)"
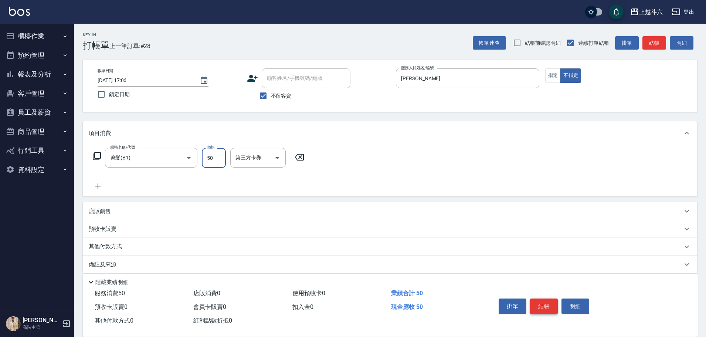
click at [548, 304] on button "結帳" at bounding box center [544, 306] width 28 height 16
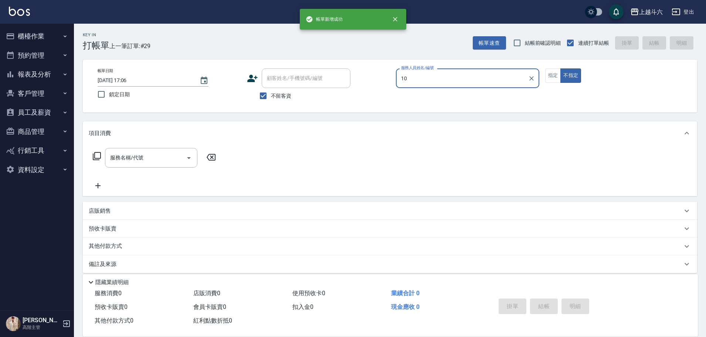
type input "Lambo藍寶-10"
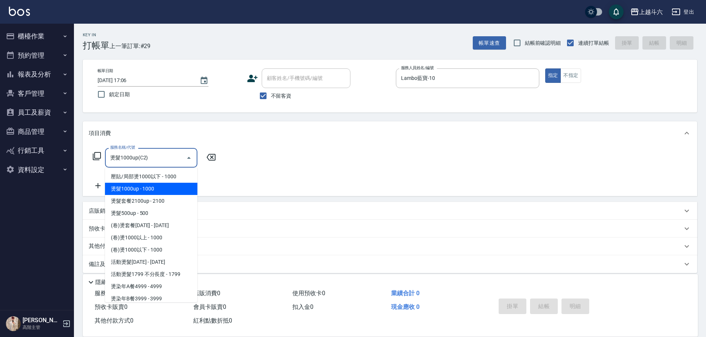
type input "燙髮1000up(C2)"
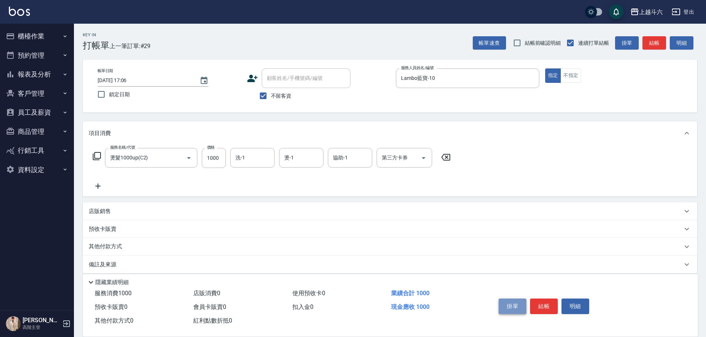
click at [504, 301] on button "掛單" at bounding box center [512, 306] width 28 height 16
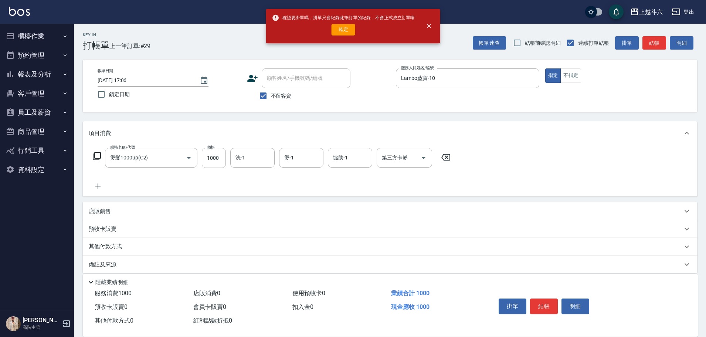
drag, startPoint x: 337, startPoint y: 28, endPoint x: 348, endPoint y: 37, distance: 14.3
click at [338, 28] on button "確定" at bounding box center [343, 29] width 24 height 11
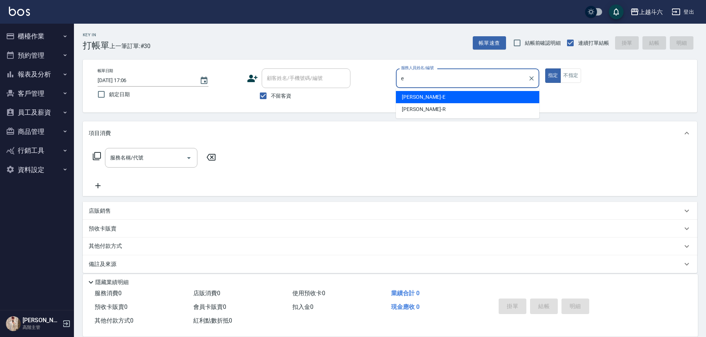
type input "e"
type button "true"
type input "[PERSON_NAME]"
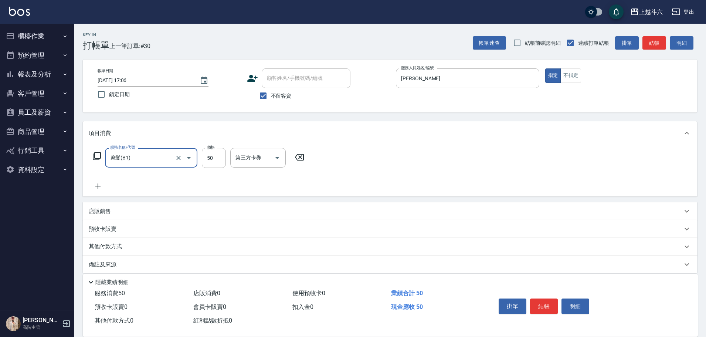
type input "剪髮(B1)"
type input "250"
drag, startPoint x: 0, startPoint y: 0, endPoint x: 553, endPoint y: 303, distance: 630.5
click at [553, 303] on button "結帳" at bounding box center [544, 306] width 28 height 16
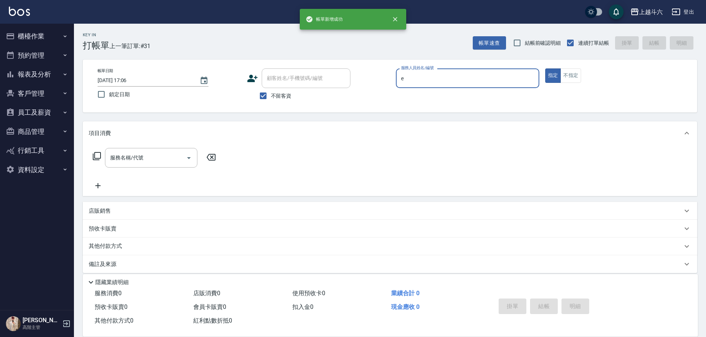
type input "[PERSON_NAME]"
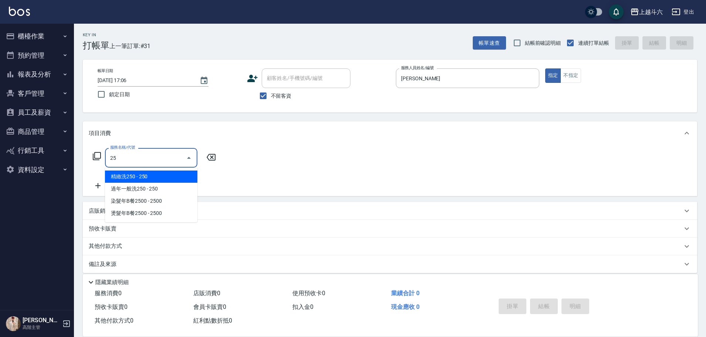
type input "2"
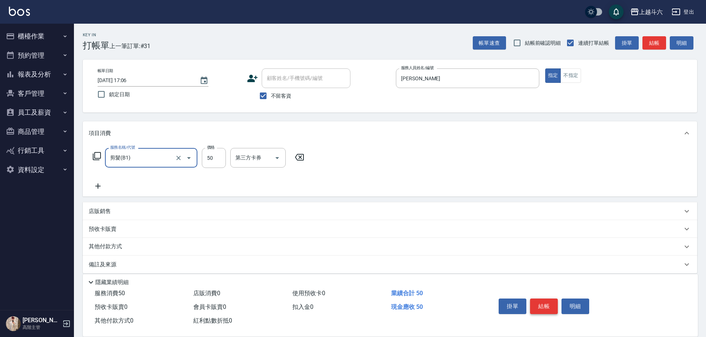
type input "剪髮(B1)"
type input "250"
click at [553, 303] on button "結帳" at bounding box center [544, 306] width 28 height 16
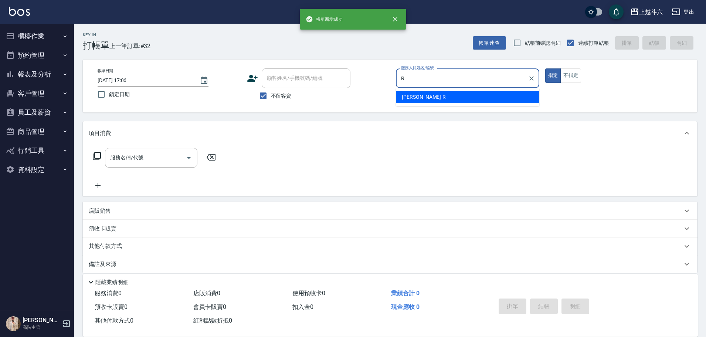
type input "[PERSON_NAME]"
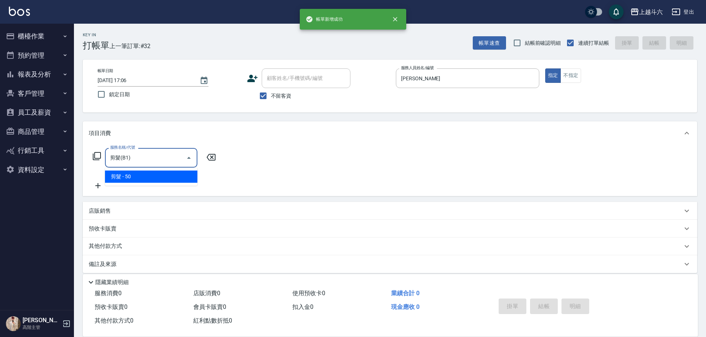
type input "剪髮(B1)"
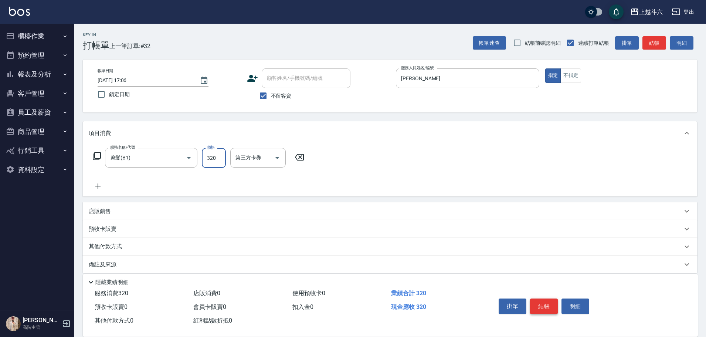
type input "320"
click at [552, 303] on button "結帳" at bounding box center [544, 306] width 28 height 16
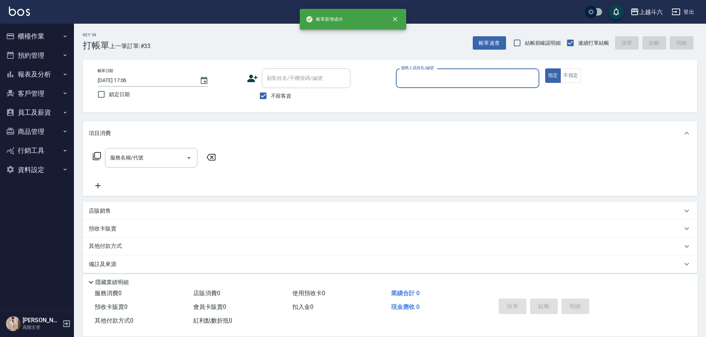
click at [45, 79] on button "報表及分析" at bounding box center [37, 74] width 68 height 19
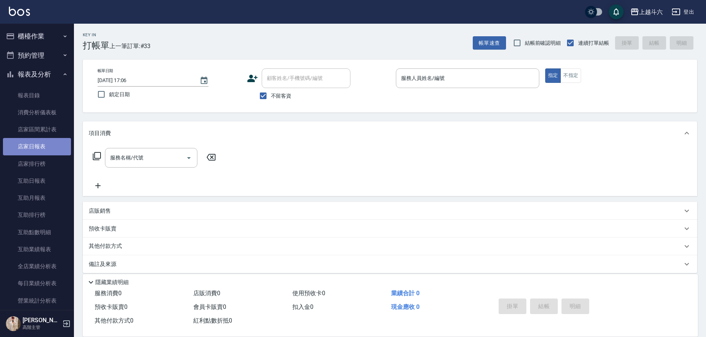
click at [62, 142] on link "店家日報表" at bounding box center [37, 146] width 68 height 17
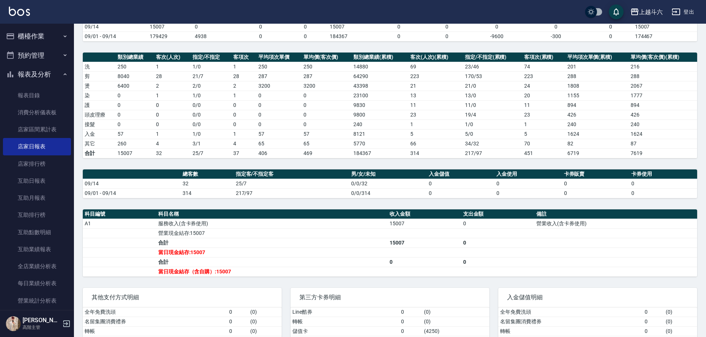
scroll to position [49, 0]
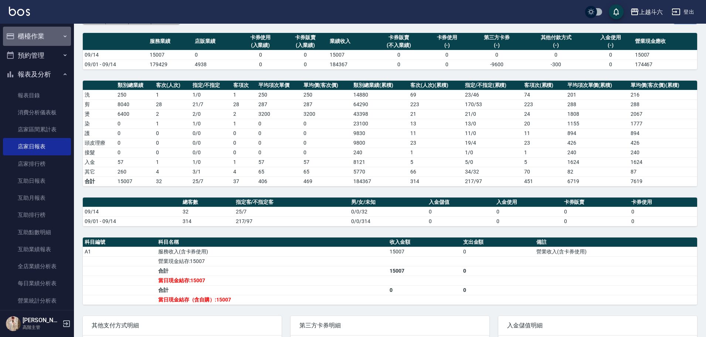
click at [55, 37] on button "櫃檯作業" at bounding box center [37, 36] width 68 height 19
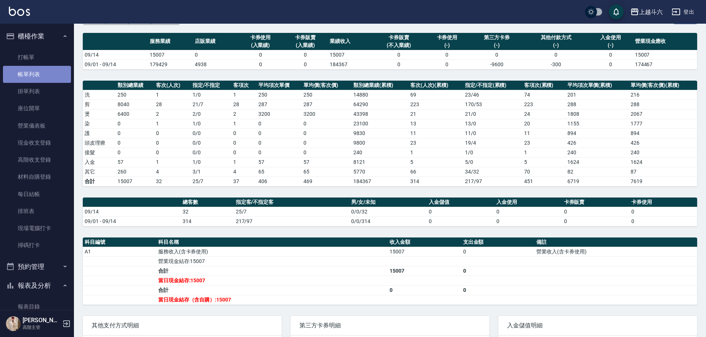
click at [47, 78] on link "帳單列表" at bounding box center [37, 74] width 68 height 17
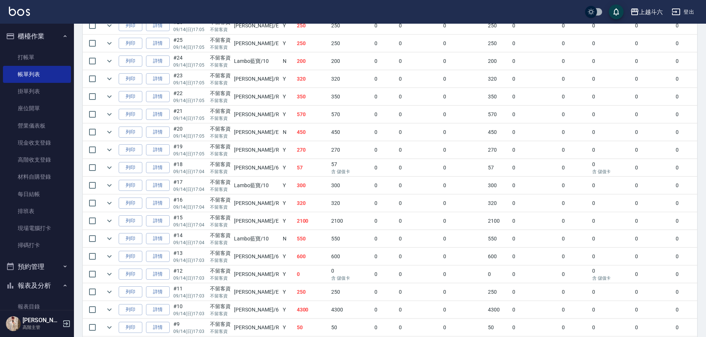
scroll to position [296, 0]
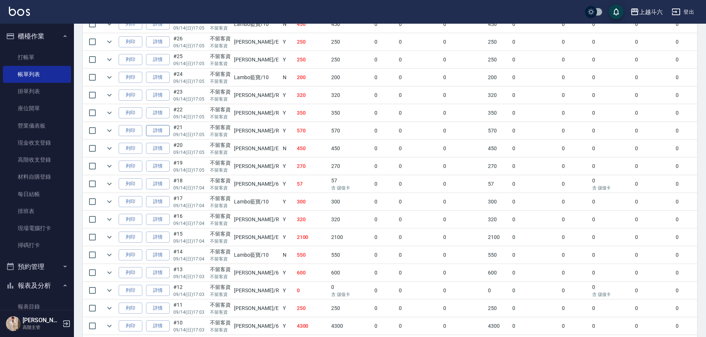
click at [157, 129] on link "詳情" at bounding box center [158, 130] width 24 height 11
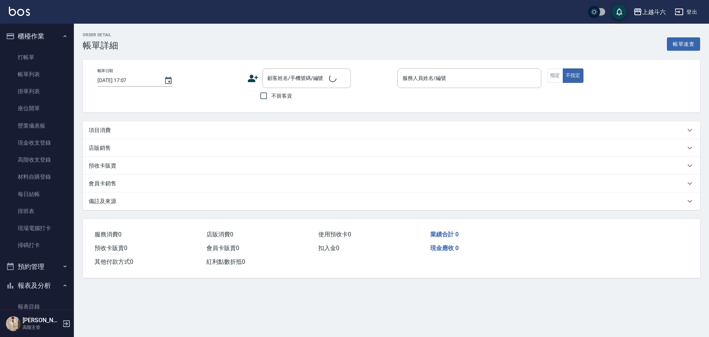
type input "[DATE] 17:05"
checkbox input "true"
type input "[PERSON_NAME]"
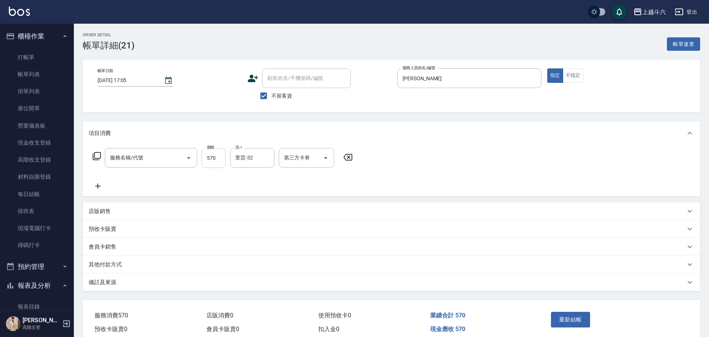
type input "洗剪450"
click at [213, 153] on input "570" at bounding box center [214, 158] width 24 height 20
type input "520"
click at [572, 320] on button "重新結帳" at bounding box center [568, 319] width 39 height 16
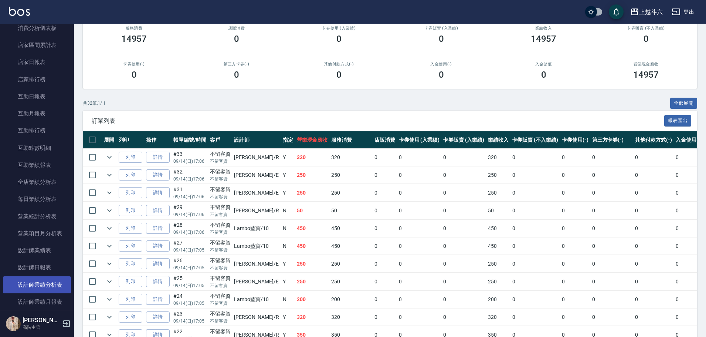
scroll to position [296, 0]
click at [51, 264] on link "設計師日報表" at bounding box center [37, 266] width 68 height 17
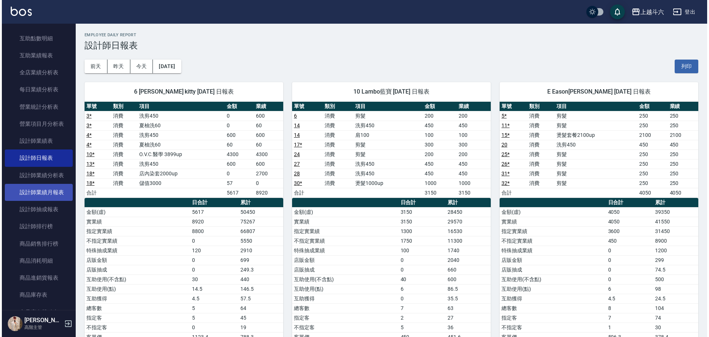
scroll to position [406, 0]
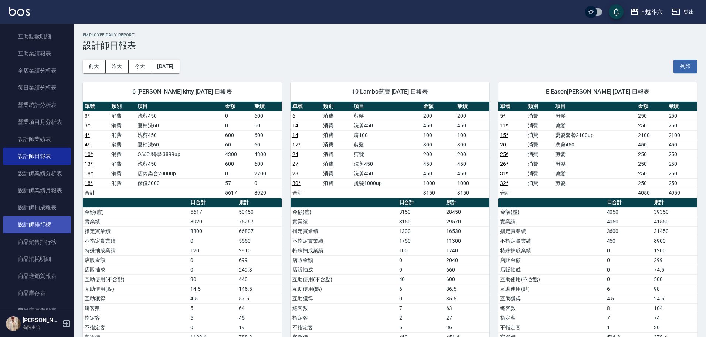
click at [51, 225] on link "設計師排行榜" at bounding box center [37, 224] width 68 height 17
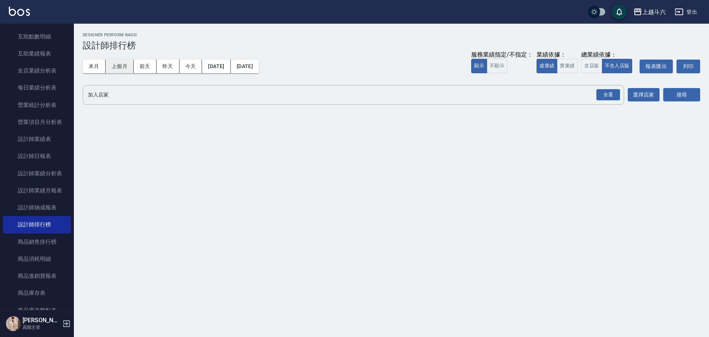
click at [112, 66] on button "上個月" at bounding box center [120, 66] width 28 height 14
drag, startPoint x: 568, startPoint y: 61, endPoint x: 604, endPoint y: 82, distance: 42.6
click at [568, 61] on button "實業績" at bounding box center [567, 66] width 21 height 14
drag, startPoint x: 613, startPoint y: 93, endPoint x: 684, endPoint y: 91, distance: 71.0
click at [615, 93] on div "全選" at bounding box center [609, 94] width 24 height 11
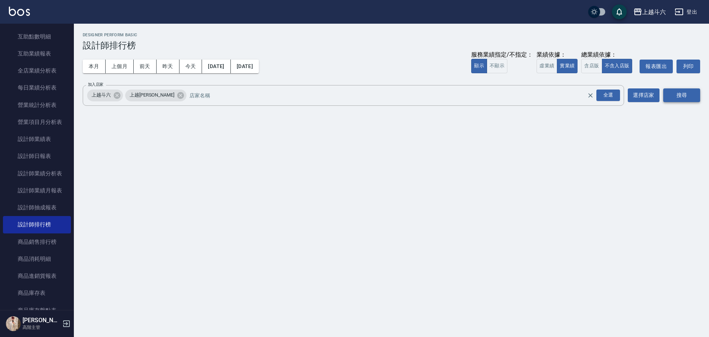
click at [685, 91] on button "搜尋" at bounding box center [682, 95] width 37 height 14
click at [686, 90] on button "搜尋" at bounding box center [682, 95] width 37 height 14
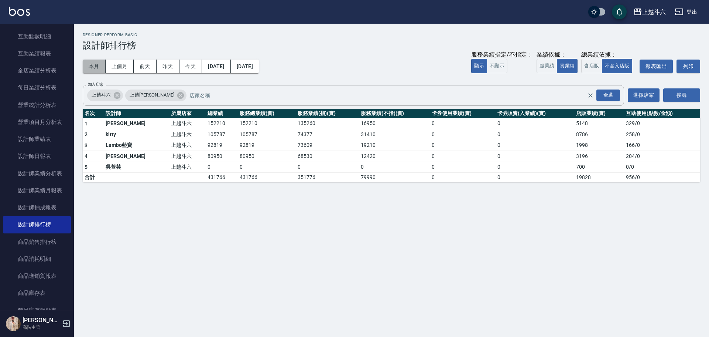
click at [96, 65] on button "本月" at bounding box center [94, 66] width 23 height 14
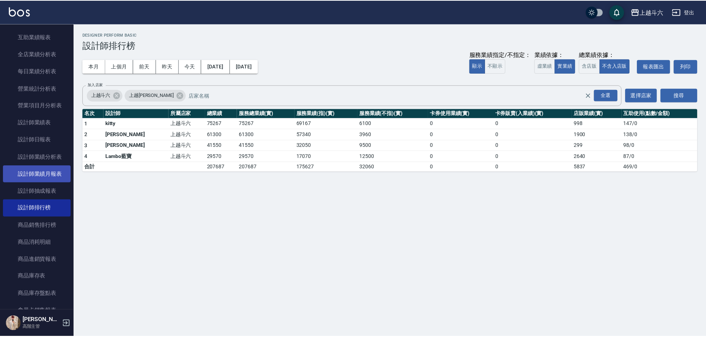
scroll to position [480, 0]
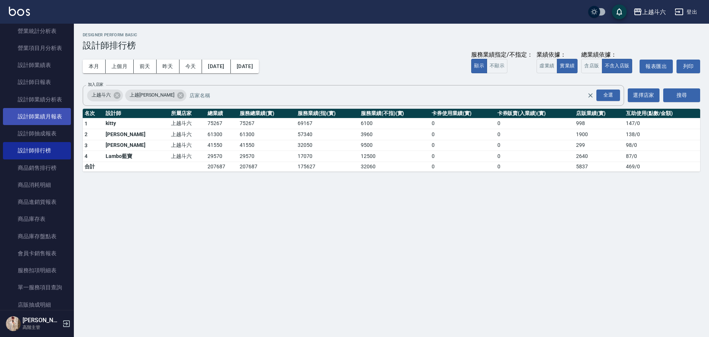
click at [58, 120] on link "設計師業績月報表" at bounding box center [37, 116] width 68 height 17
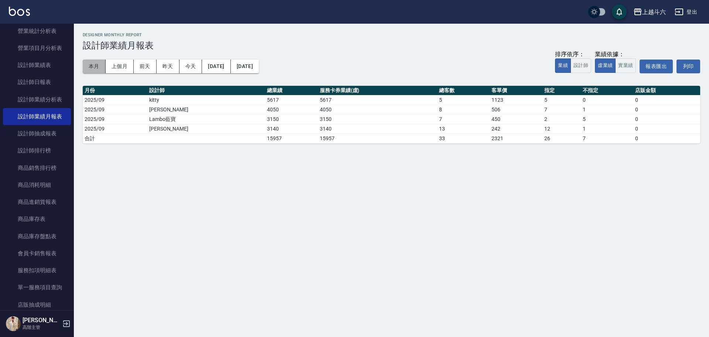
click at [98, 66] on button "本月" at bounding box center [94, 66] width 23 height 14
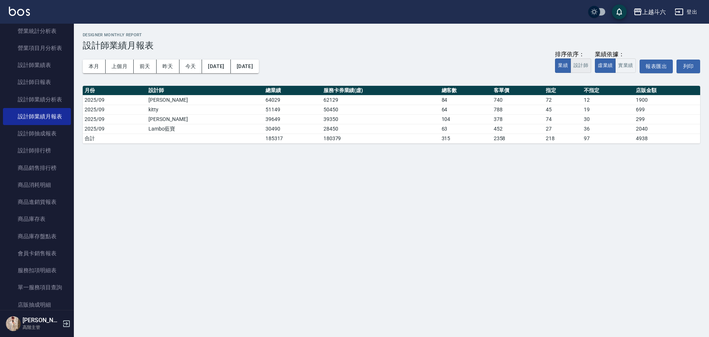
click at [586, 67] on button "設計師" at bounding box center [581, 65] width 21 height 14
click at [628, 69] on button "實業績" at bounding box center [626, 65] width 21 height 14
click at [190, 69] on button "今天" at bounding box center [191, 66] width 23 height 14
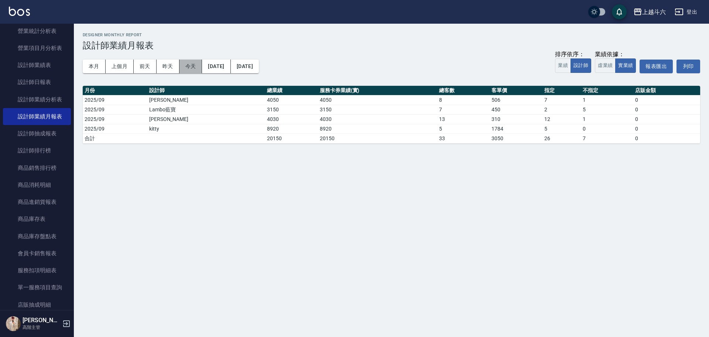
click at [188, 69] on button "今天" at bounding box center [191, 66] width 23 height 14
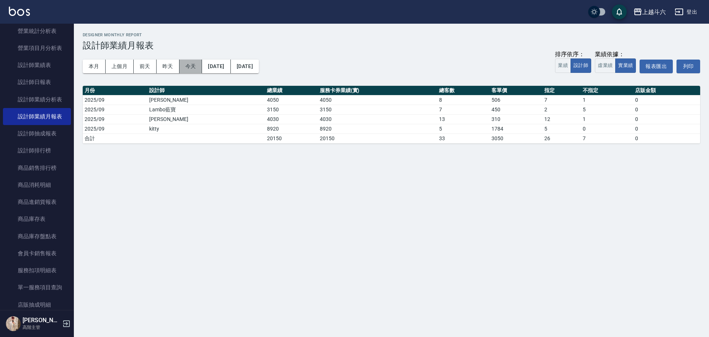
click at [188, 69] on button "今天" at bounding box center [191, 66] width 23 height 14
click at [167, 62] on button "昨天" at bounding box center [168, 66] width 23 height 14
click at [151, 68] on button "前天" at bounding box center [145, 66] width 23 height 14
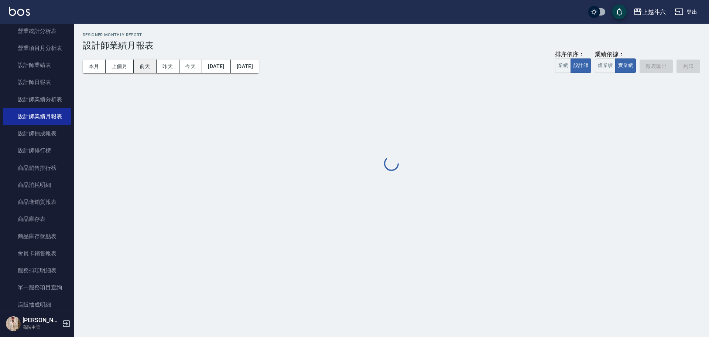
click at [151, 67] on button "前天" at bounding box center [145, 66] width 23 height 14
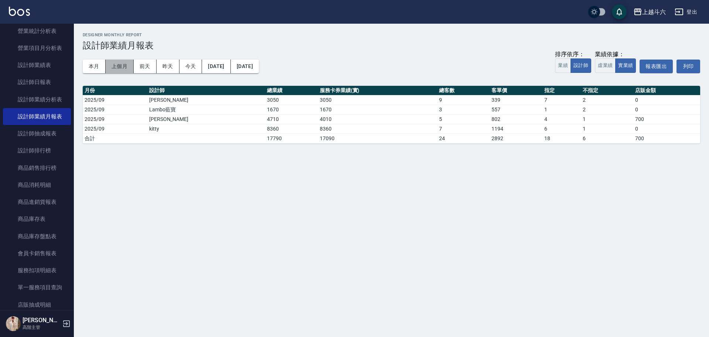
click at [120, 62] on button "上個月" at bounding box center [120, 66] width 28 height 14
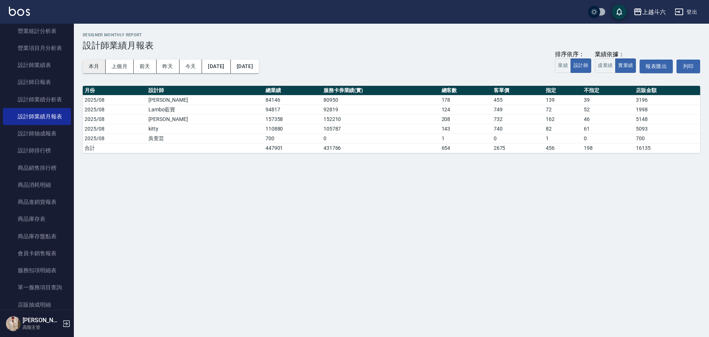
click at [94, 65] on button "本月" at bounding box center [94, 66] width 23 height 14
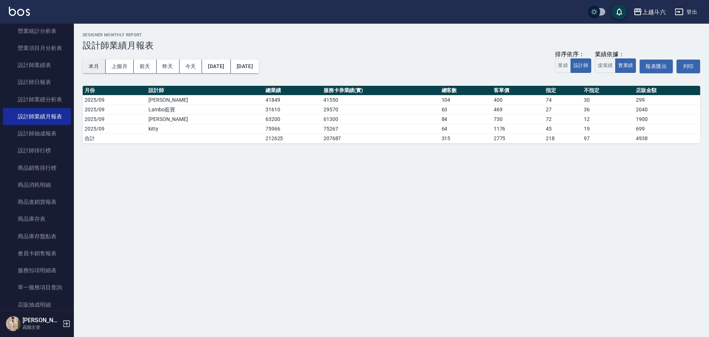
click at [94, 65] on button "本月" at bounding box center [94, 66] width 23 height 14
drag, startPoint x: 94, startPoint y: 65, endPoint x: 120, endPoint y: 68, distance: 26.4
click at [95, 65] on button "本月" at bounding box center [94, 66] width 23 height 14
click at [123, 66] on button "上個月" at bounding box center [120, 66] width 28 height 14
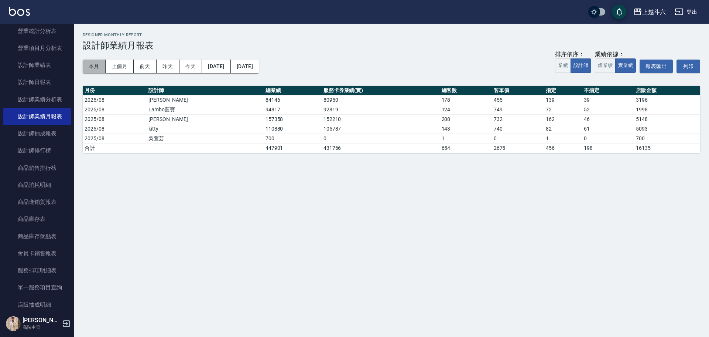
click at [89, 68] on button "本月" at bounding box center [94, 66] width 23 height 14
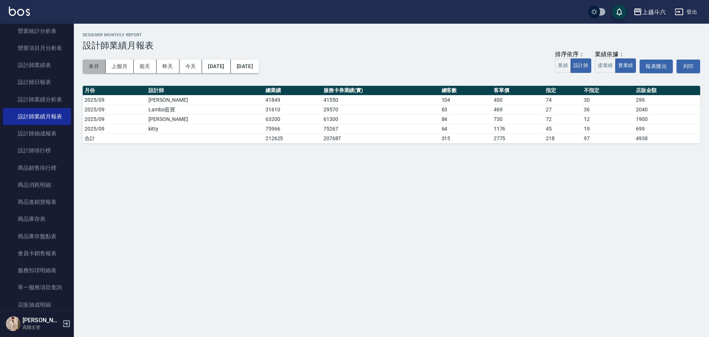
click at [92, 67] on button "本月" at bounding box center [94, 66] width 23 height 14
click at [122, 63] on button "上個月" at bounding box center [120, 66] width 28 height 14
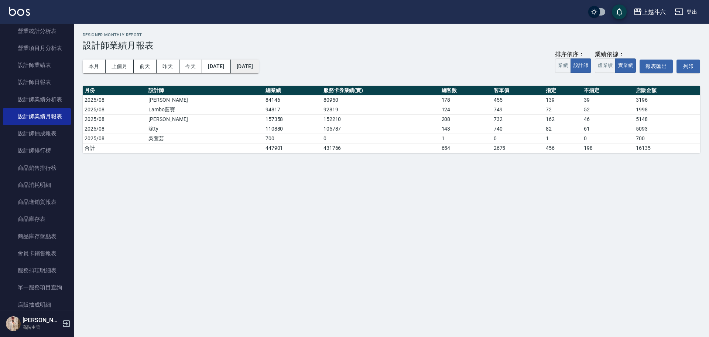
click at [258, 65] on button "2025/08/31" at bounding box center [245, 66] width 28 height 14
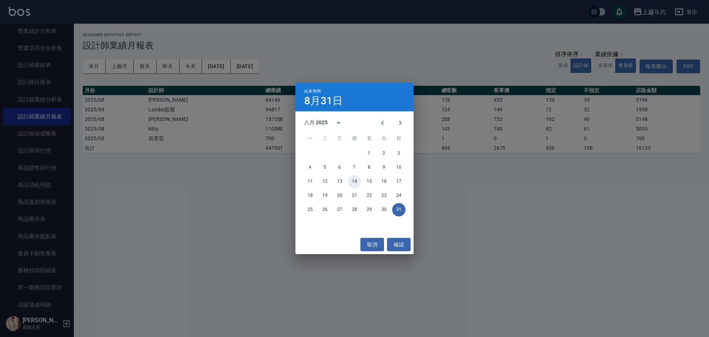
click at [350, 178] on button "14" at bounding box center [354, 181] width 13 height 13
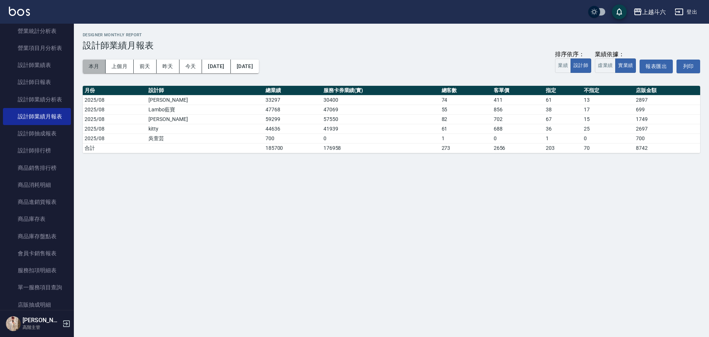
click at [95, 64] on button "本月" at bounding box center [94, 66] width 23 height 14
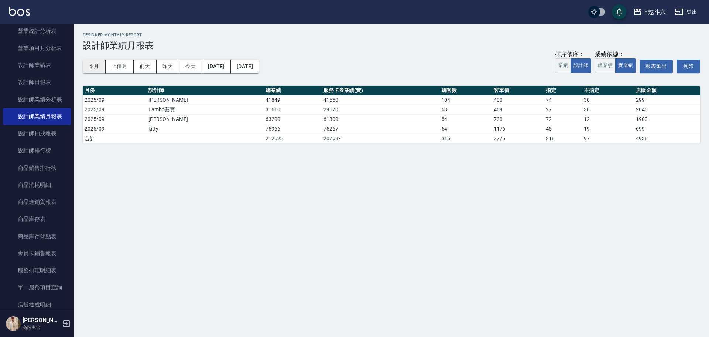
click at [96, 64] on button "本月" at bounding box center [94, 66] width 23 height 14
click at [22, 14] on img at bounding box center [19, 11] width 21 height 9
